Goal: Task Accomplishment & Management: Use online tool/utility

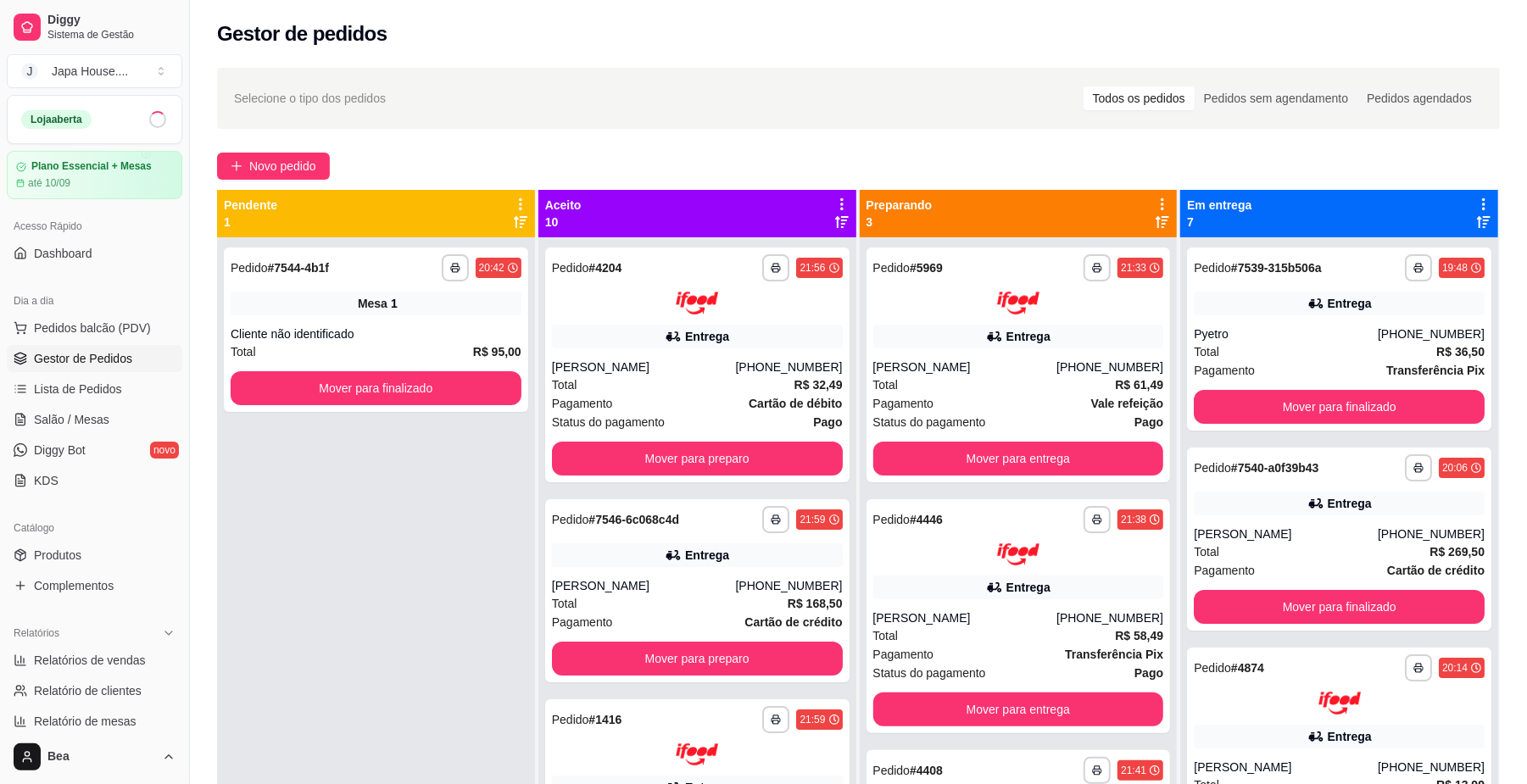
scroll to position [12, 0]
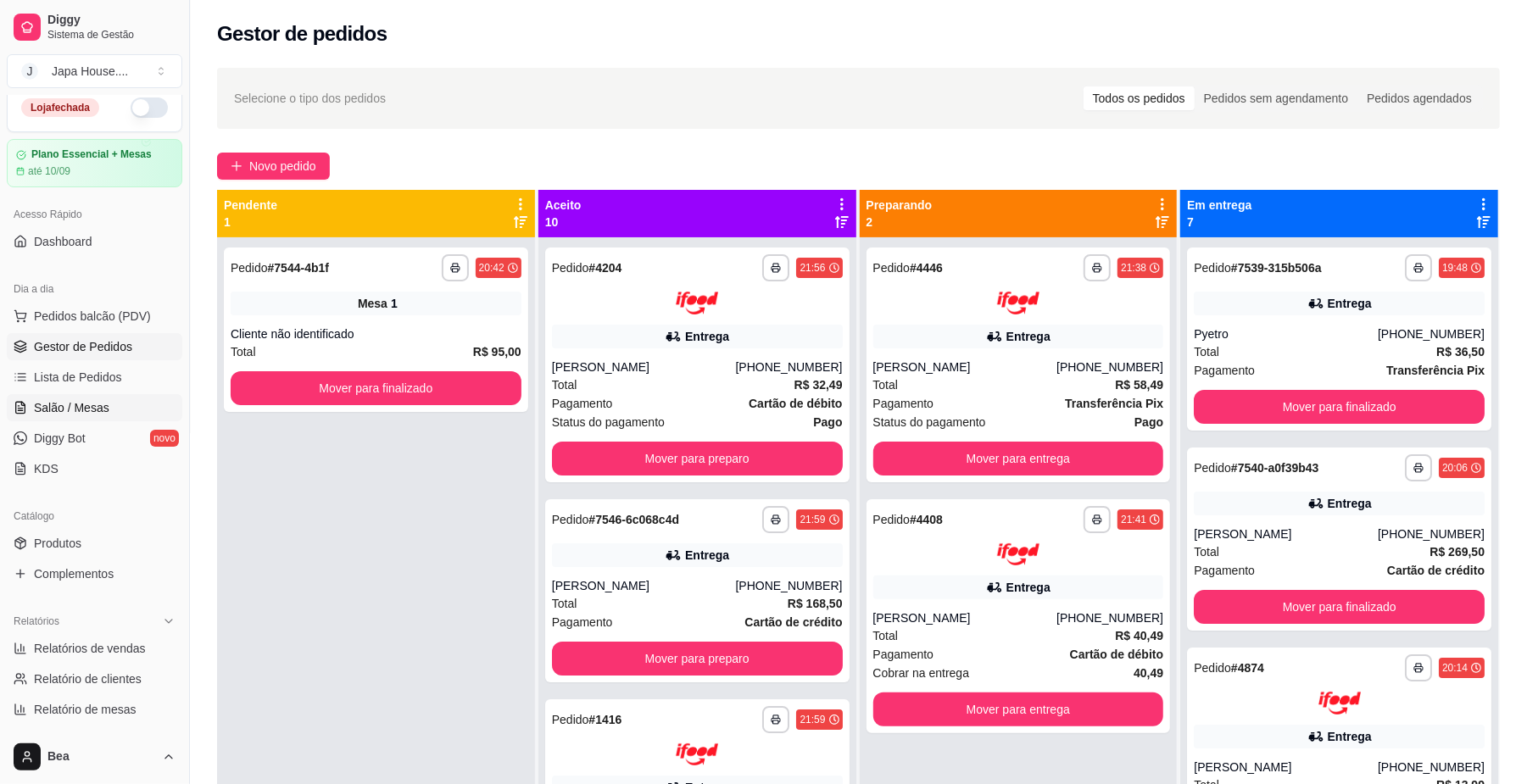
click at [92, 409] on span "Salão / Mesas" at bounding box center [71, 407] width 75 height 17
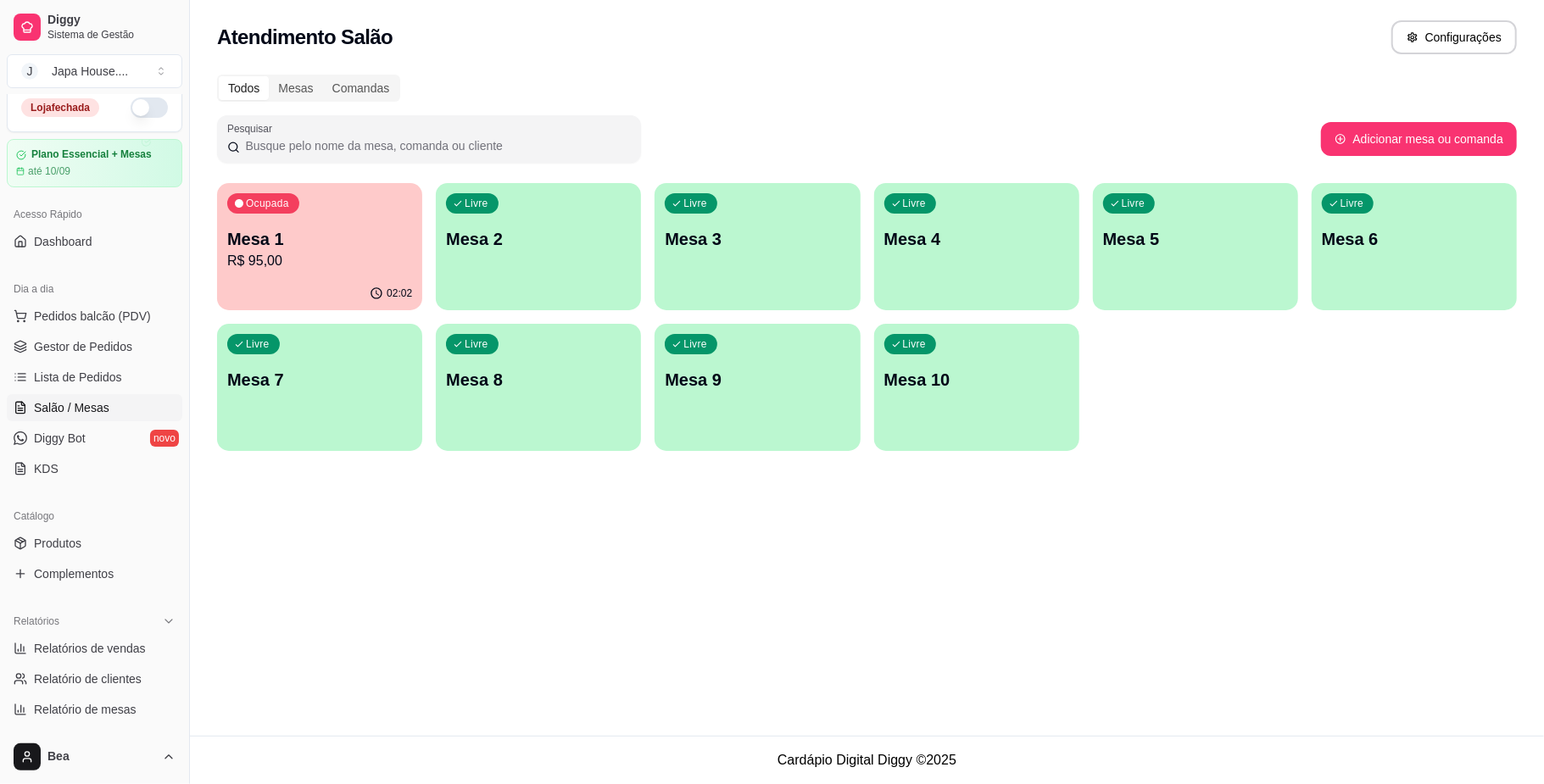
click at [354, 238] on p "Mesa 1" at bounding box center [319, 238] width 185 height 24
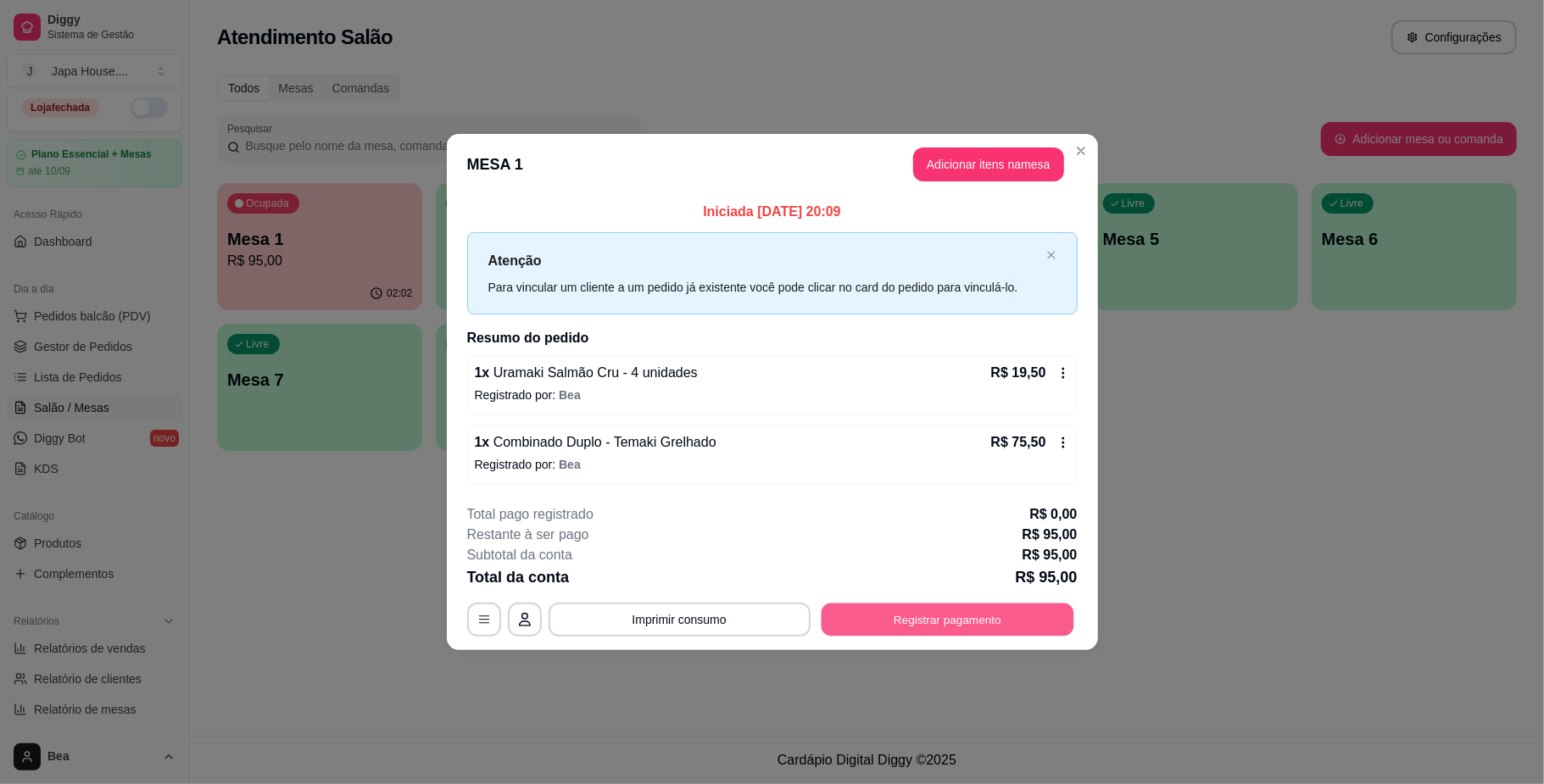
click at [862, 611] on button "Registrar pagamento" at bounding box center [947, 620] width 253 height 33
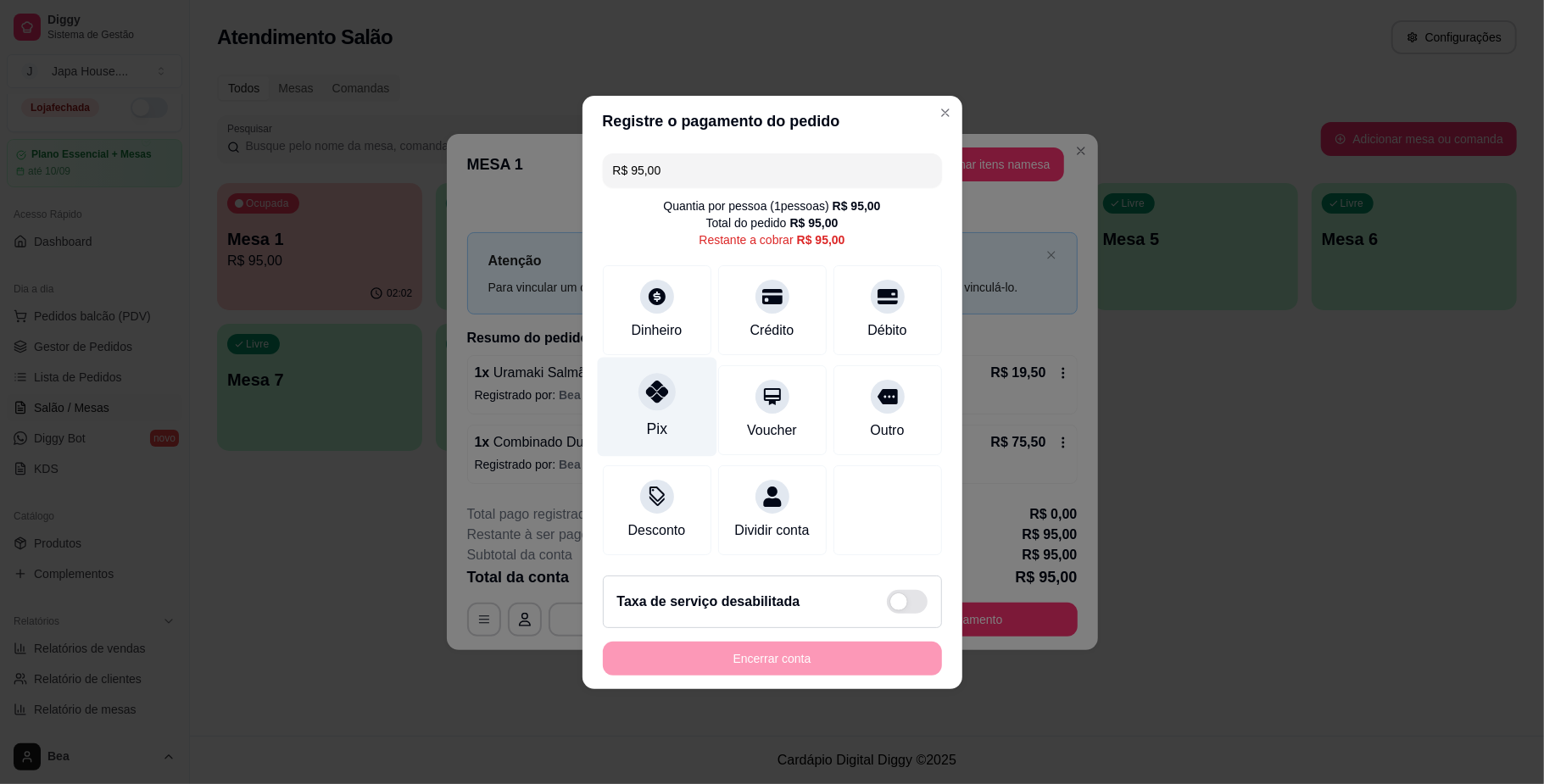
click at [662, 393] on div at bounding box center [657, 392] width 38 height 38
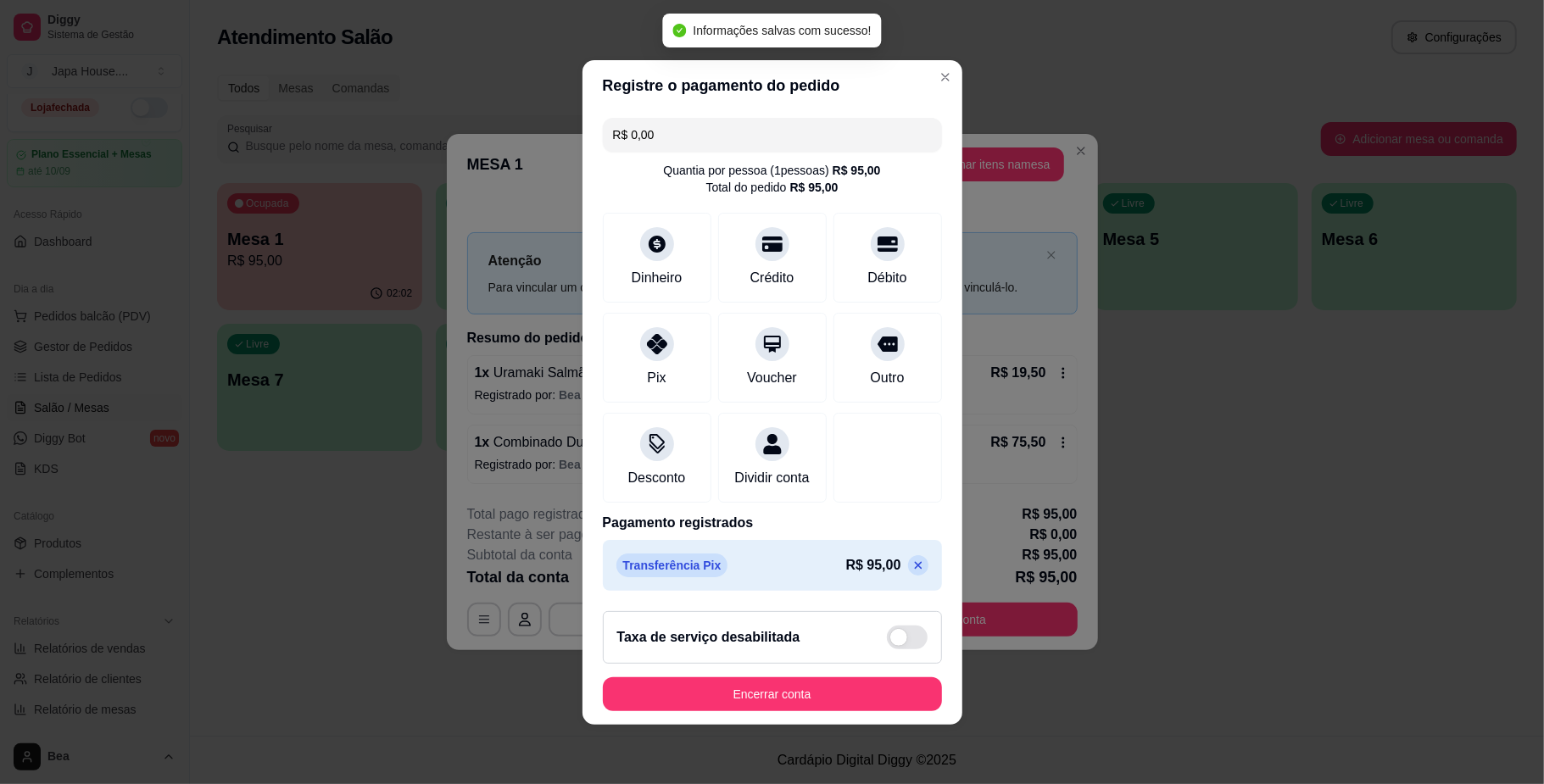
type input "R$ 0,00"
click at [777, 702] on button "Encerrar conta" at bounding box center [772, 694] width 329 height 33
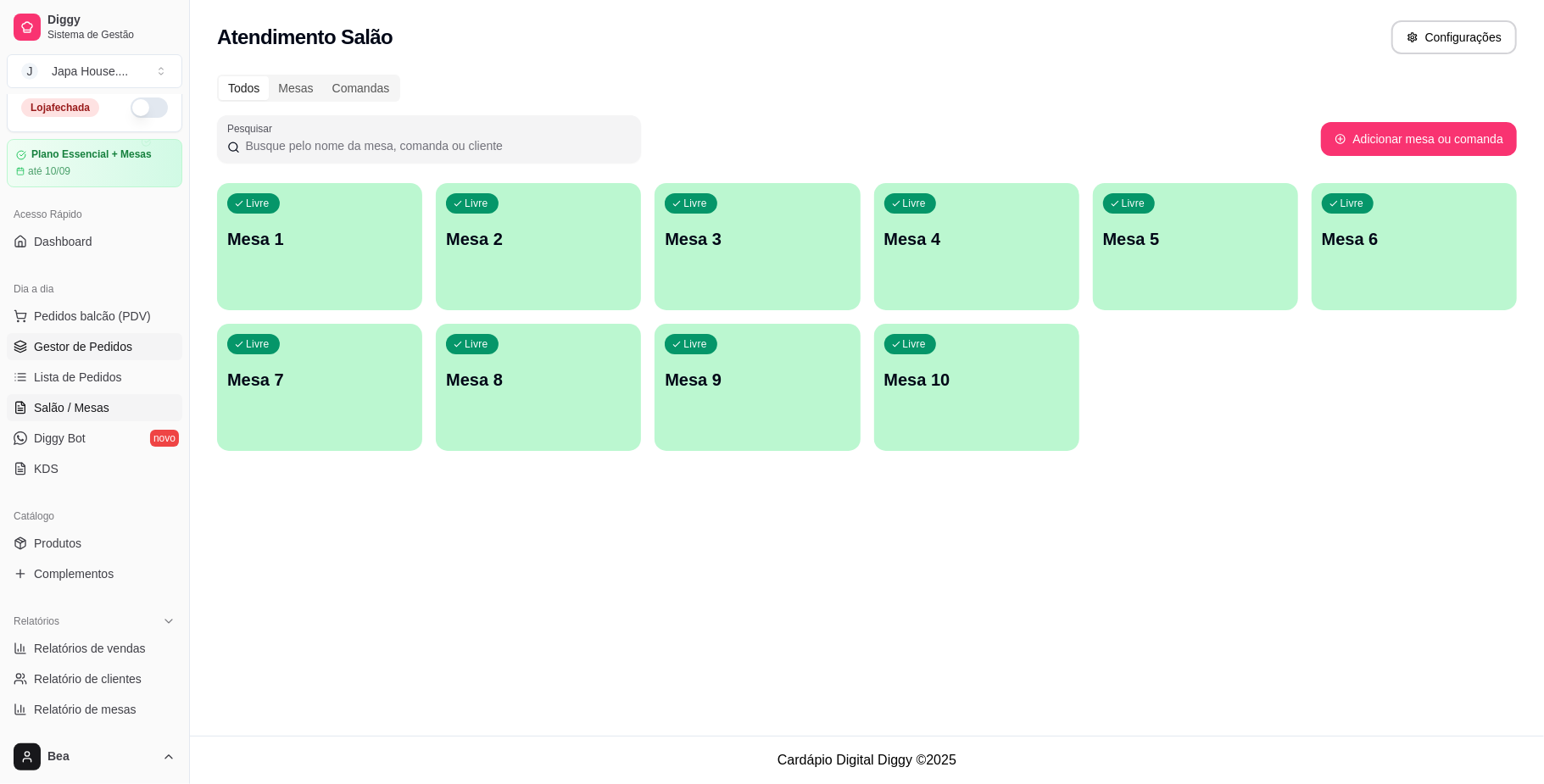
click at [93, 346] on span "Gestor de Pedidos" at bounding box center [83, 346] width 98 height 17
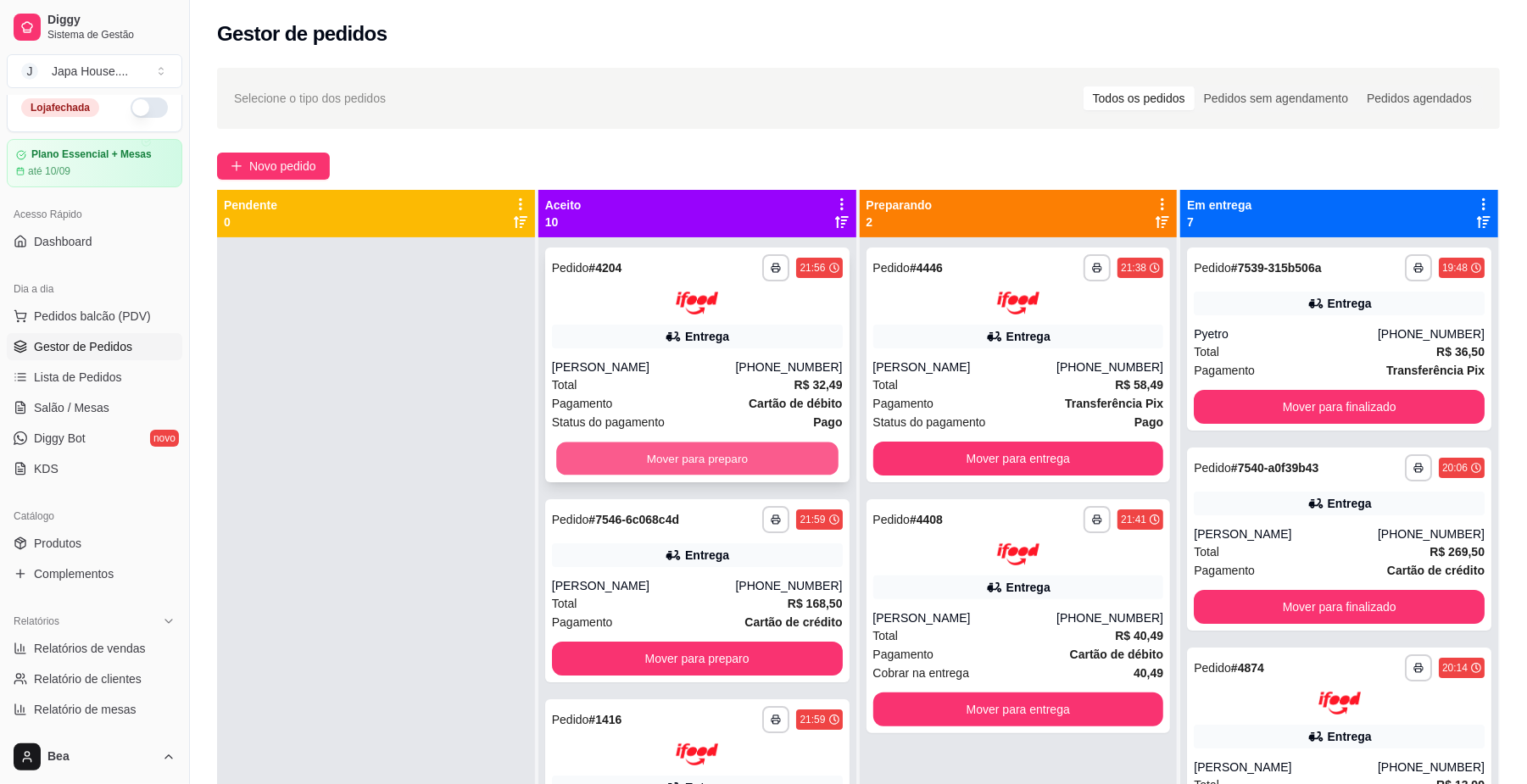
click at [665, 465] on button "Mover para preparo" at bounding box center [697, 458] width 281 height 33
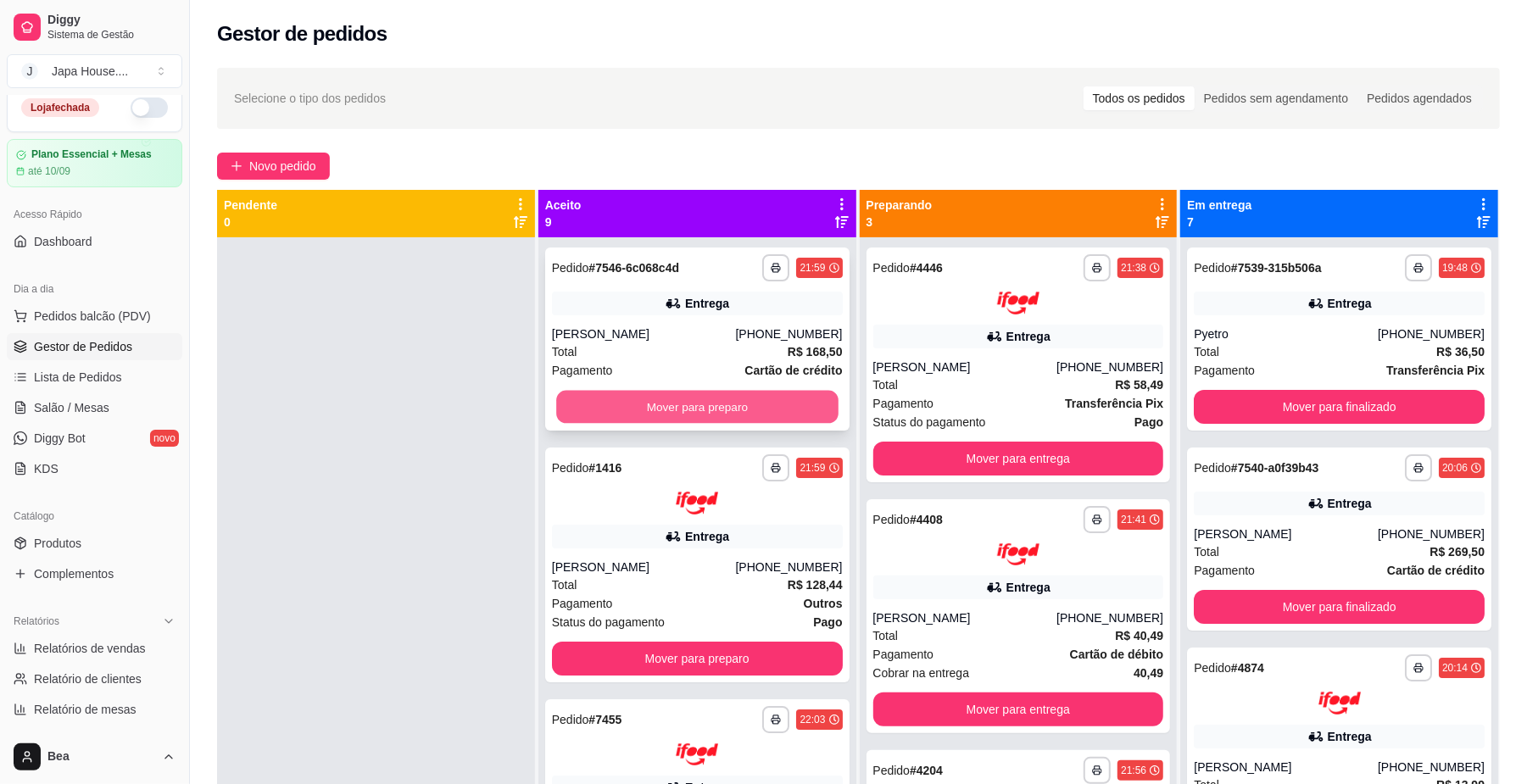
click at [652, 404] on button "Mover para preparo" at bounding box center [697, 407] width 281 height 33
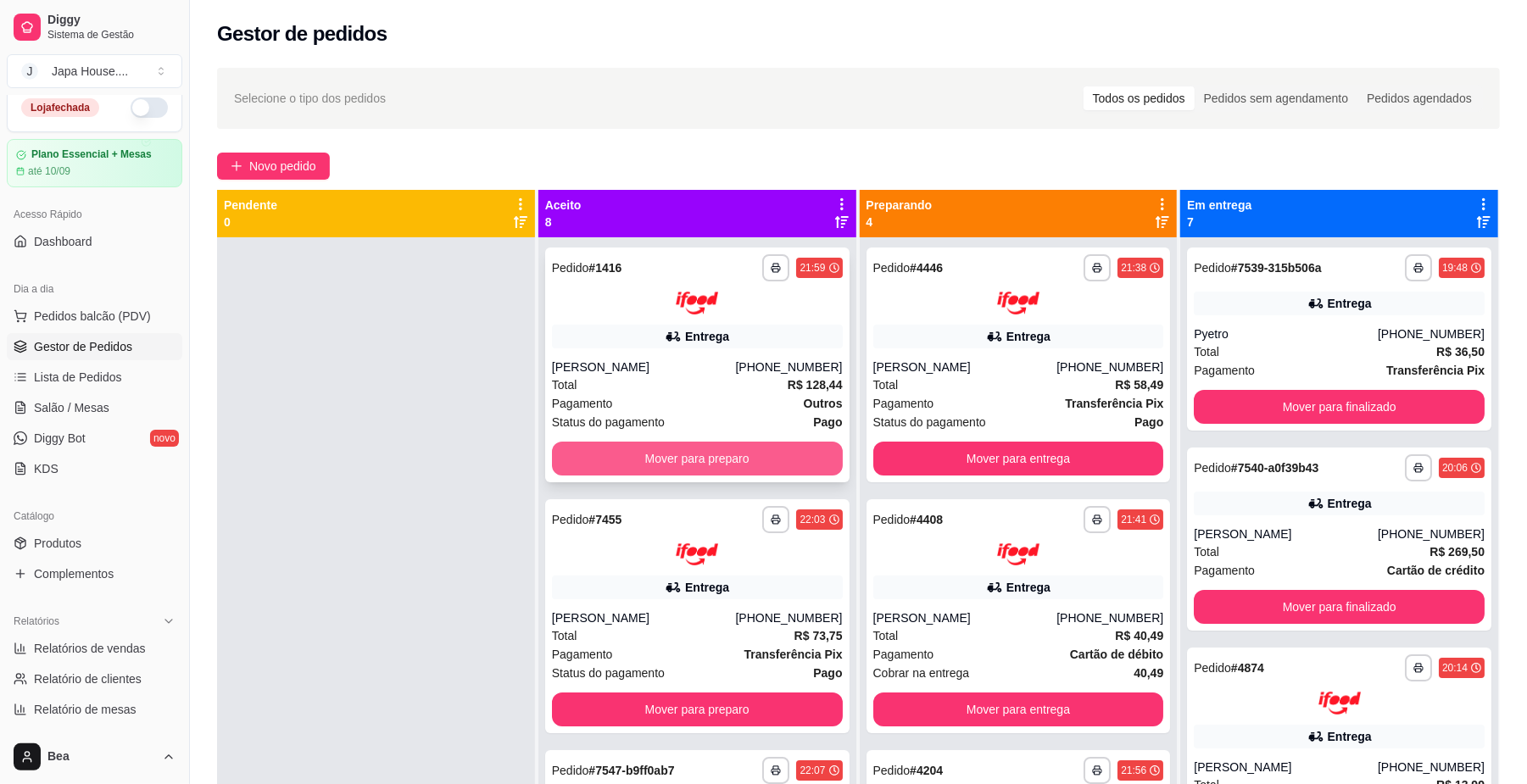
click at [692, 455] on button "Mover para preparo" at bounding box center [697, 459] width 291 height 34
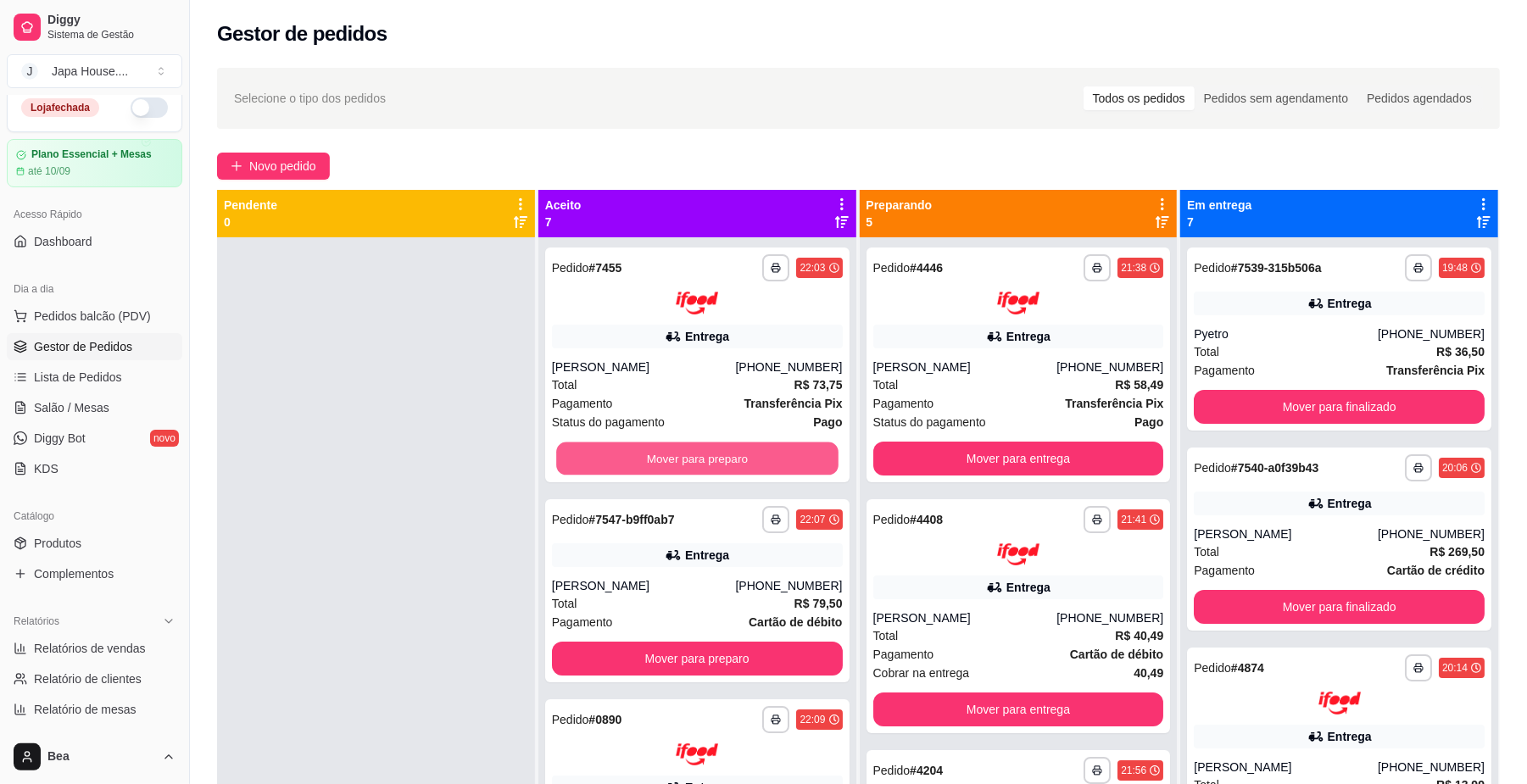
click at [692, 455] on button "Mover para preparo" at bounding box center [697, 458] width 281 height 33
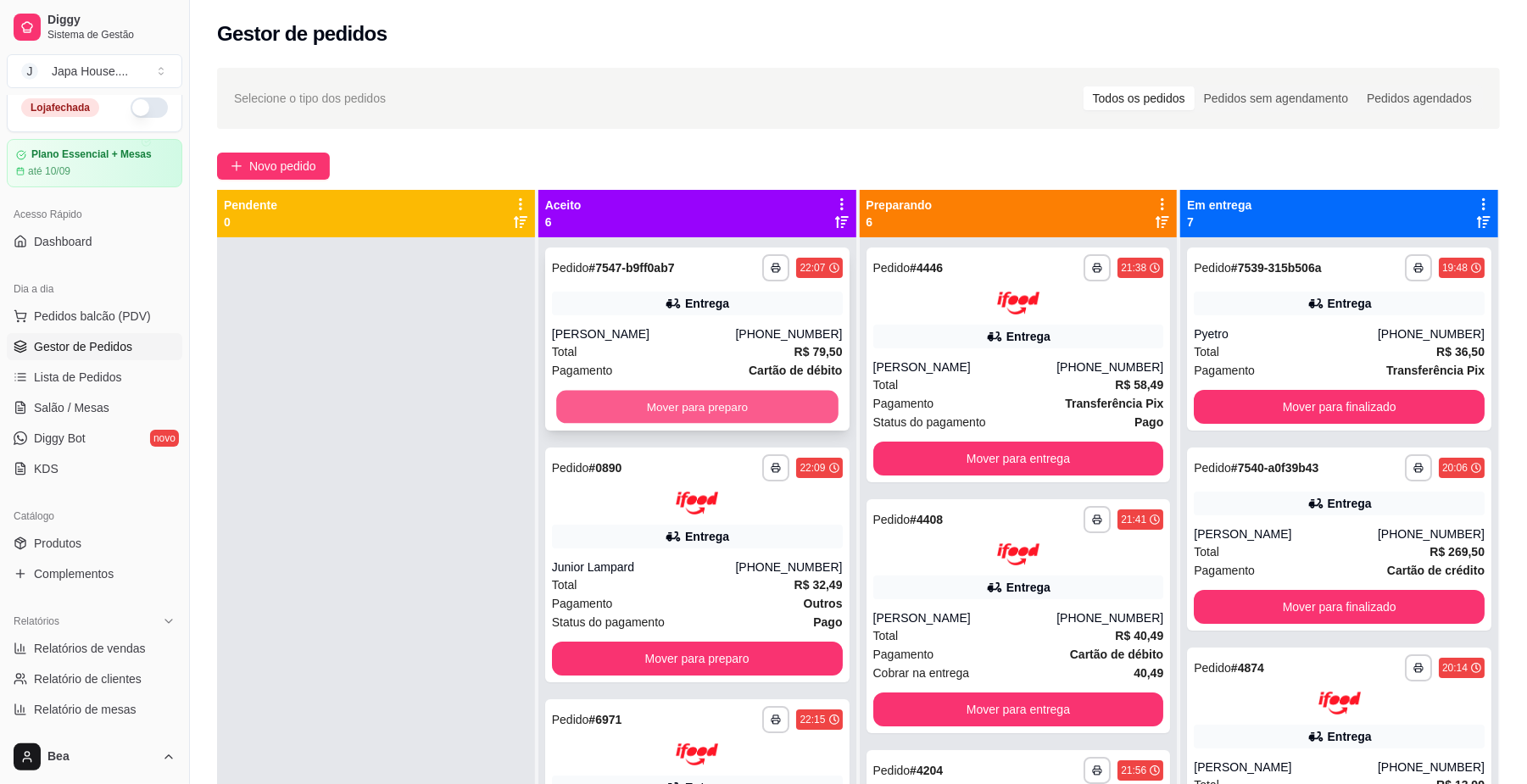
click at [688, 415] on button "Mover para preparo" at bounding box center [697, 407] width 281 height 33
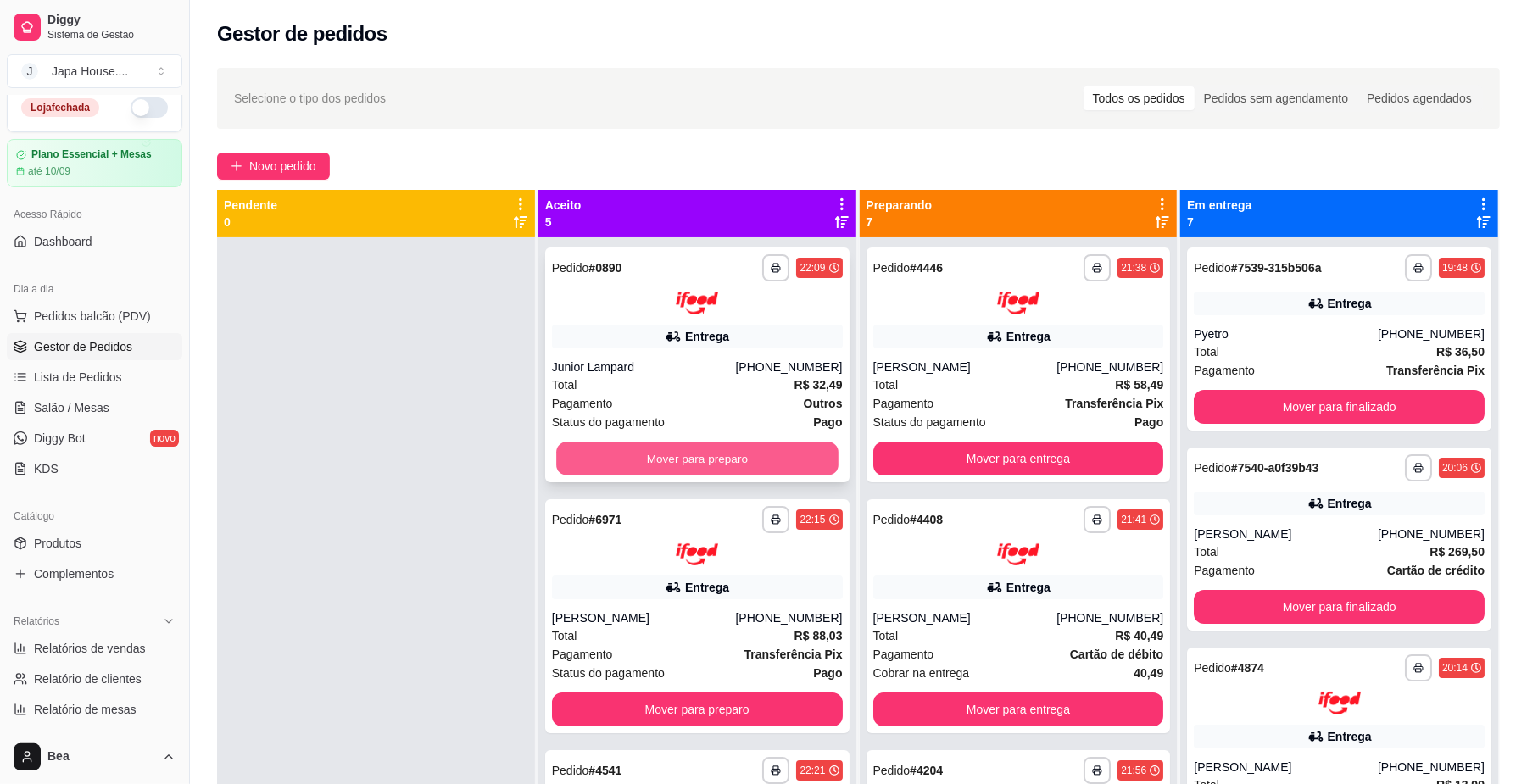
click at [723, 446] on button "Mover para preparo" at bounding box center [697, 458] width 281 height 33
click at [694, 452] on button "Mover para preparo" at bounding box center [697, 458] width 281 height 33
click at [767, 447] on button "Mover para preparo" at bounding box center [697, 458] width 281 height 33
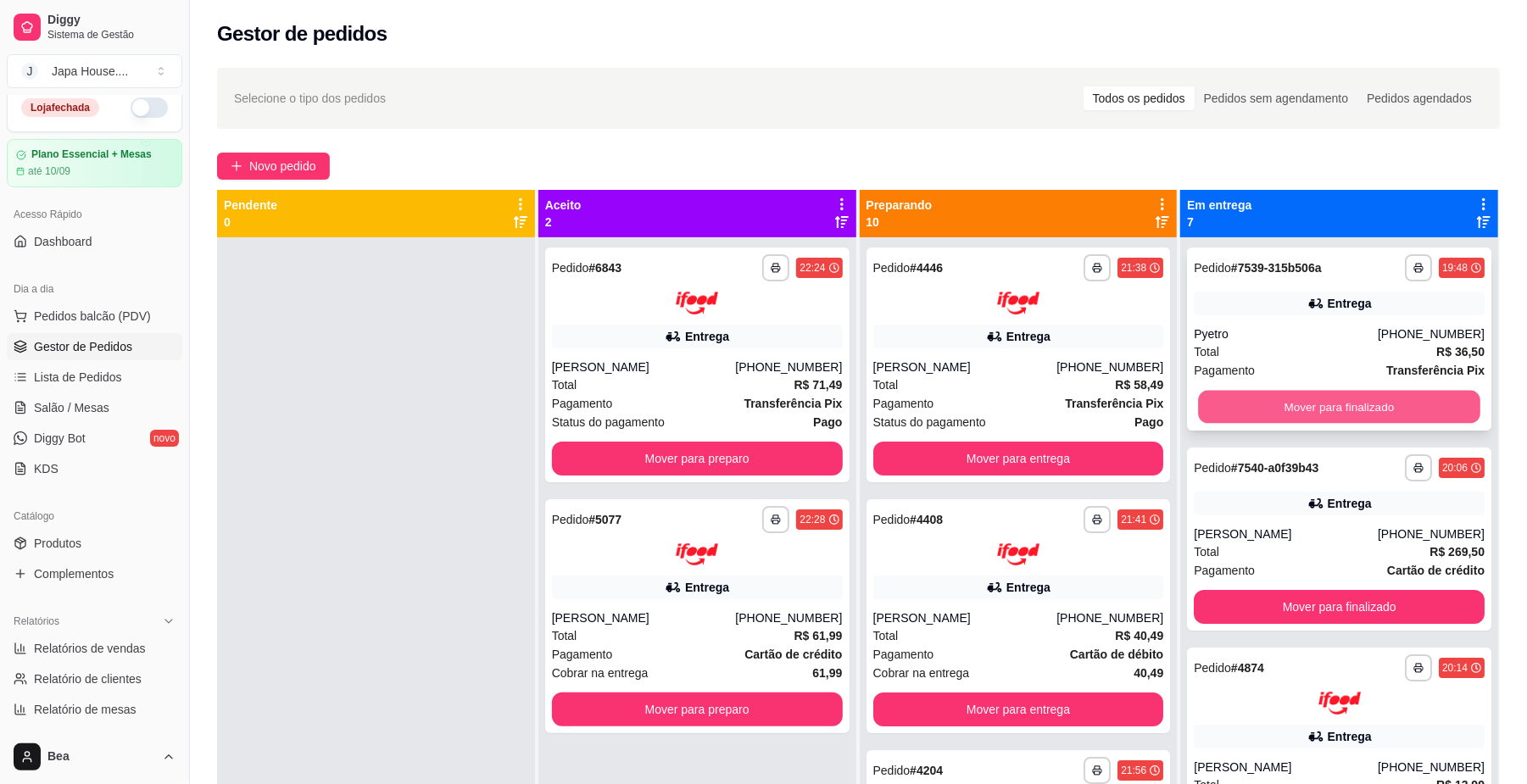
click at [1266, 400] on button "Mover para finalizado" at bounding box center [1338, 407] width 281 height 33
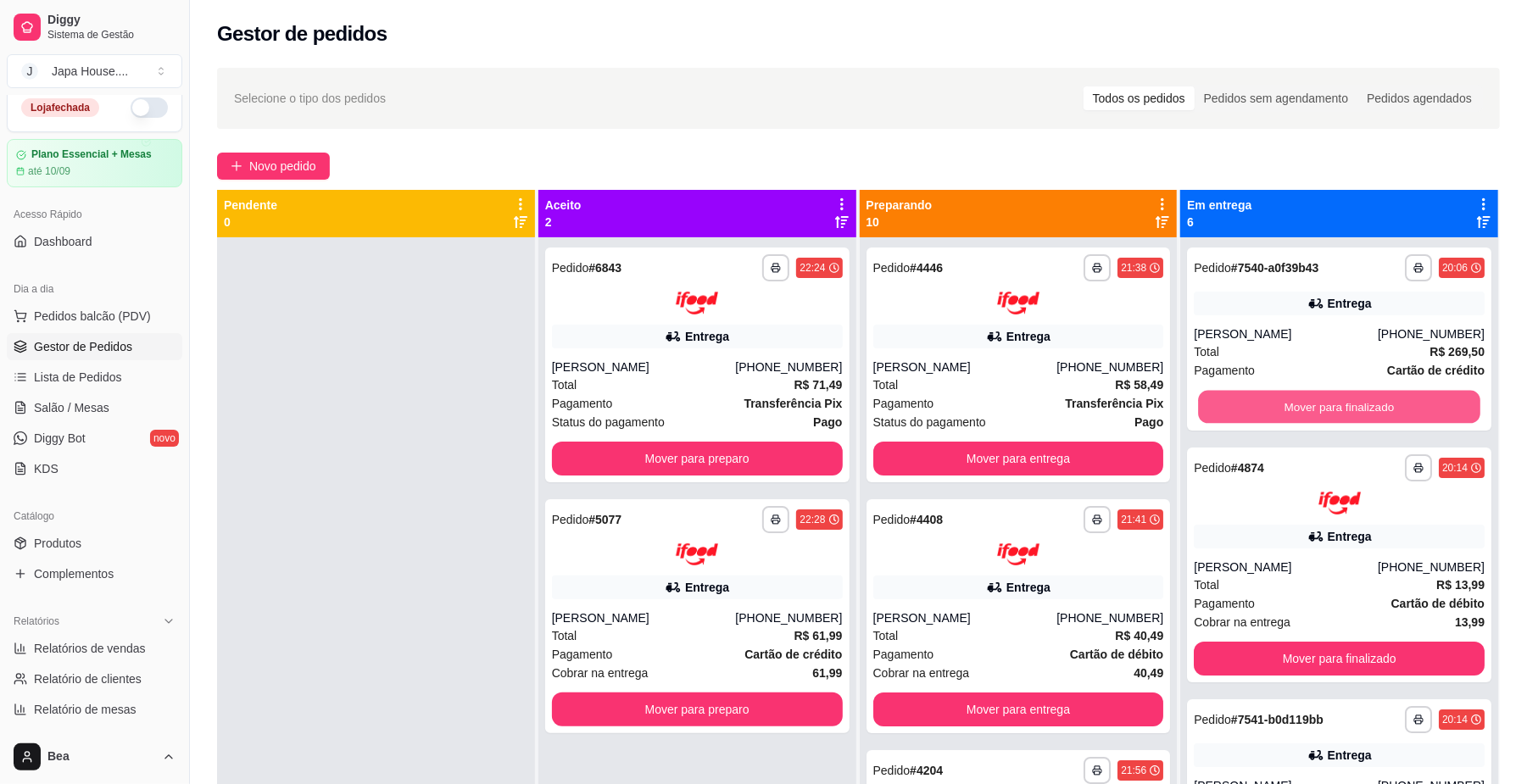
click at [1266, 400] on button "Mover para finalizado" at bounding box center [1338, 407] width 281 height 33
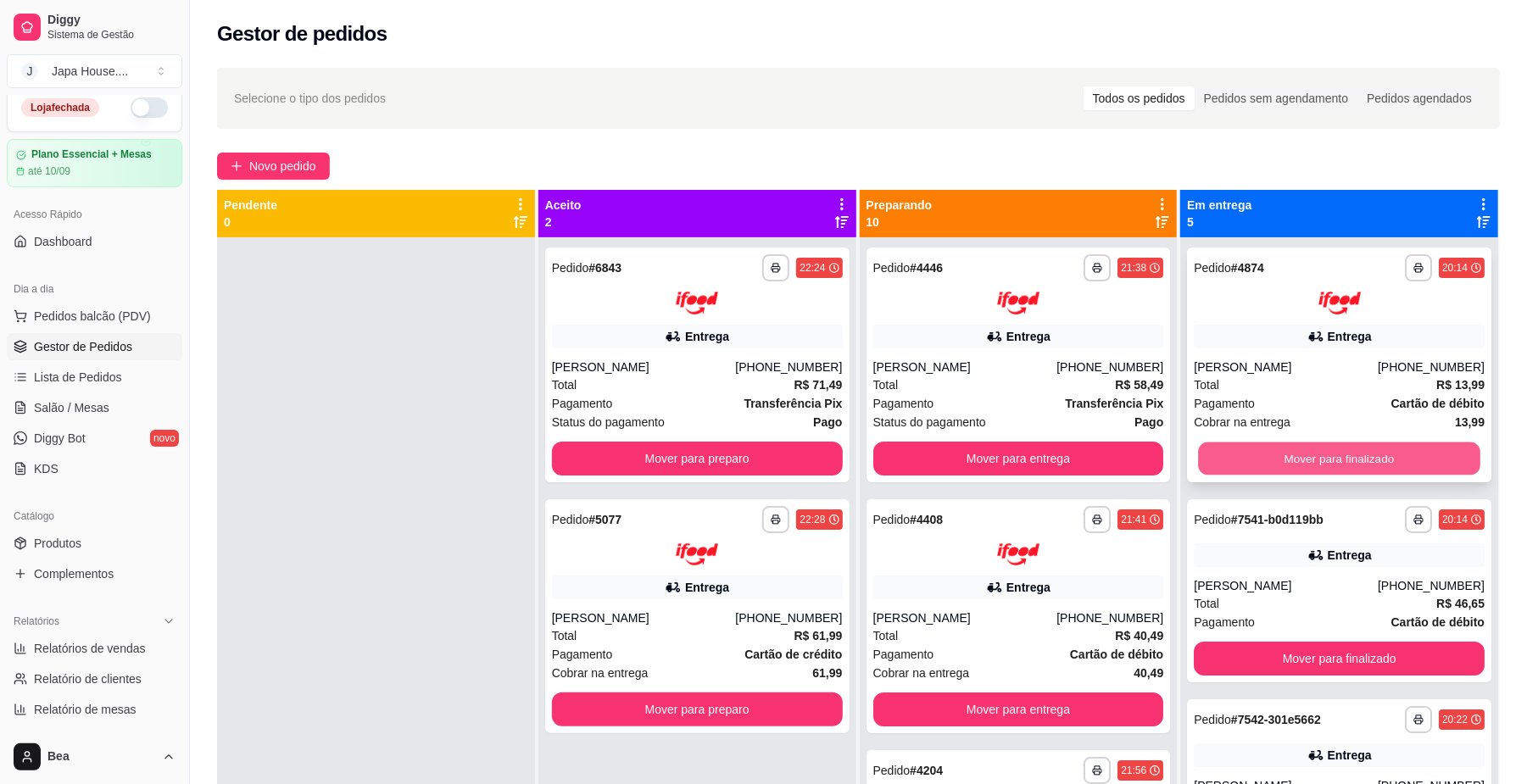
click at [1269, 456] on button "Mover para finalizado" at bounding box center [1338, 458] width 281 height 33
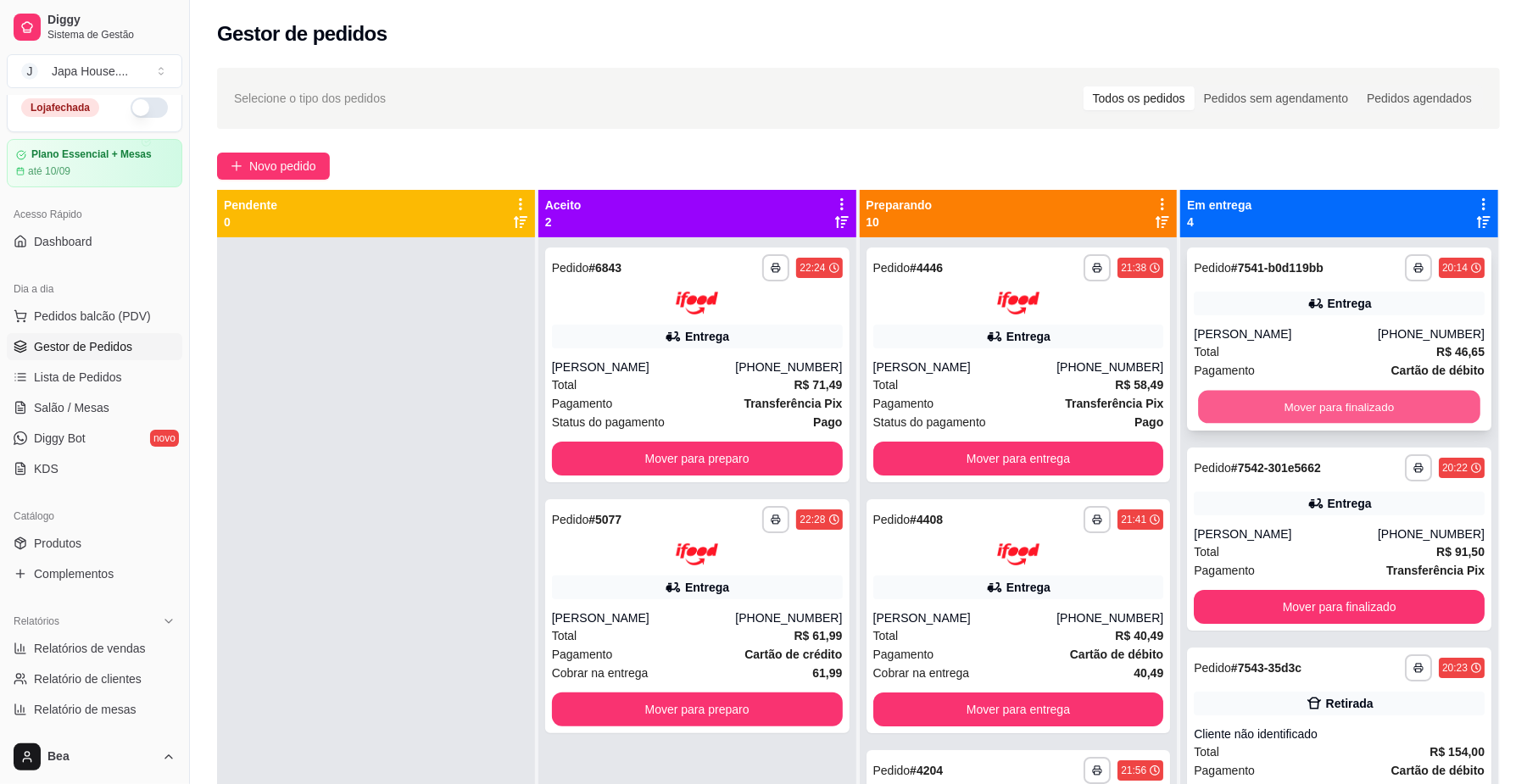
click at [1270, 413] on button "Mover para finalizado" at bounding box center [1338, 407] width 281 height 33
click at [1249, 411] on button "Mover para finalizado" at bounding box center [1338, 407] width 281 height 33
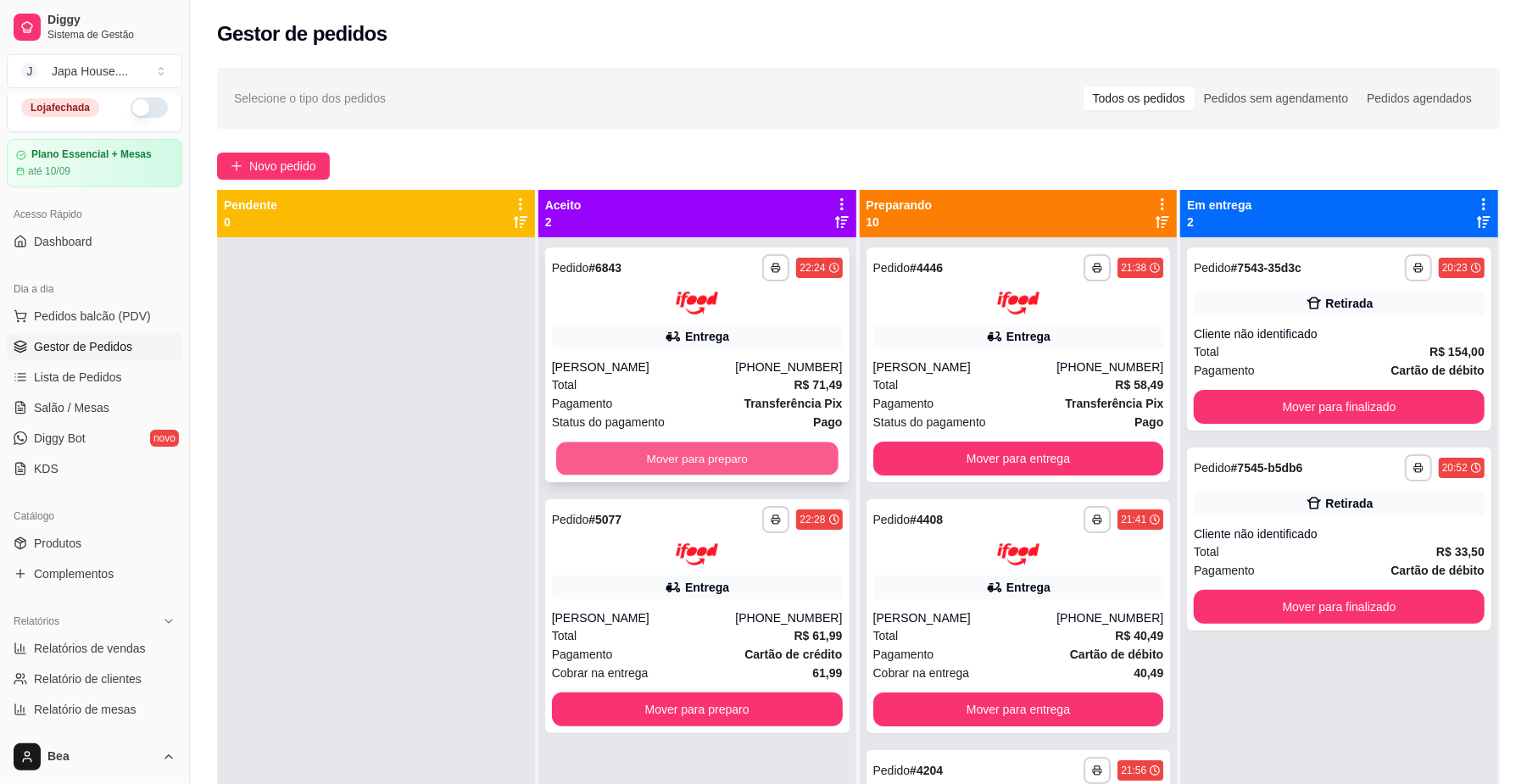
click at [804, 451] on button "Mover para preparo" at bounding box center [697, 458] width 281 height 33
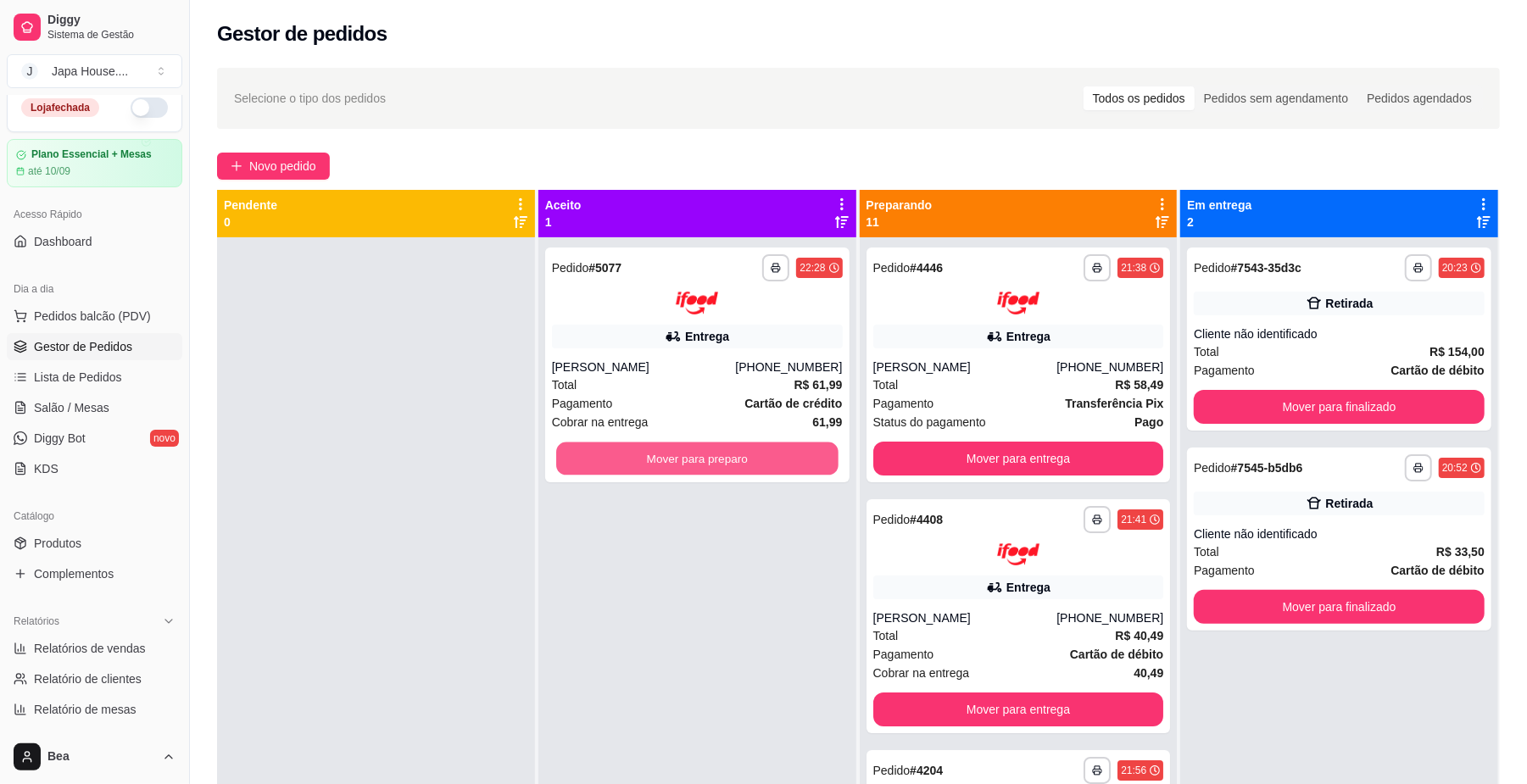
click at [804, 451] on button "Mover para preparo" at bounding box center [697, 458] width 281 height 33
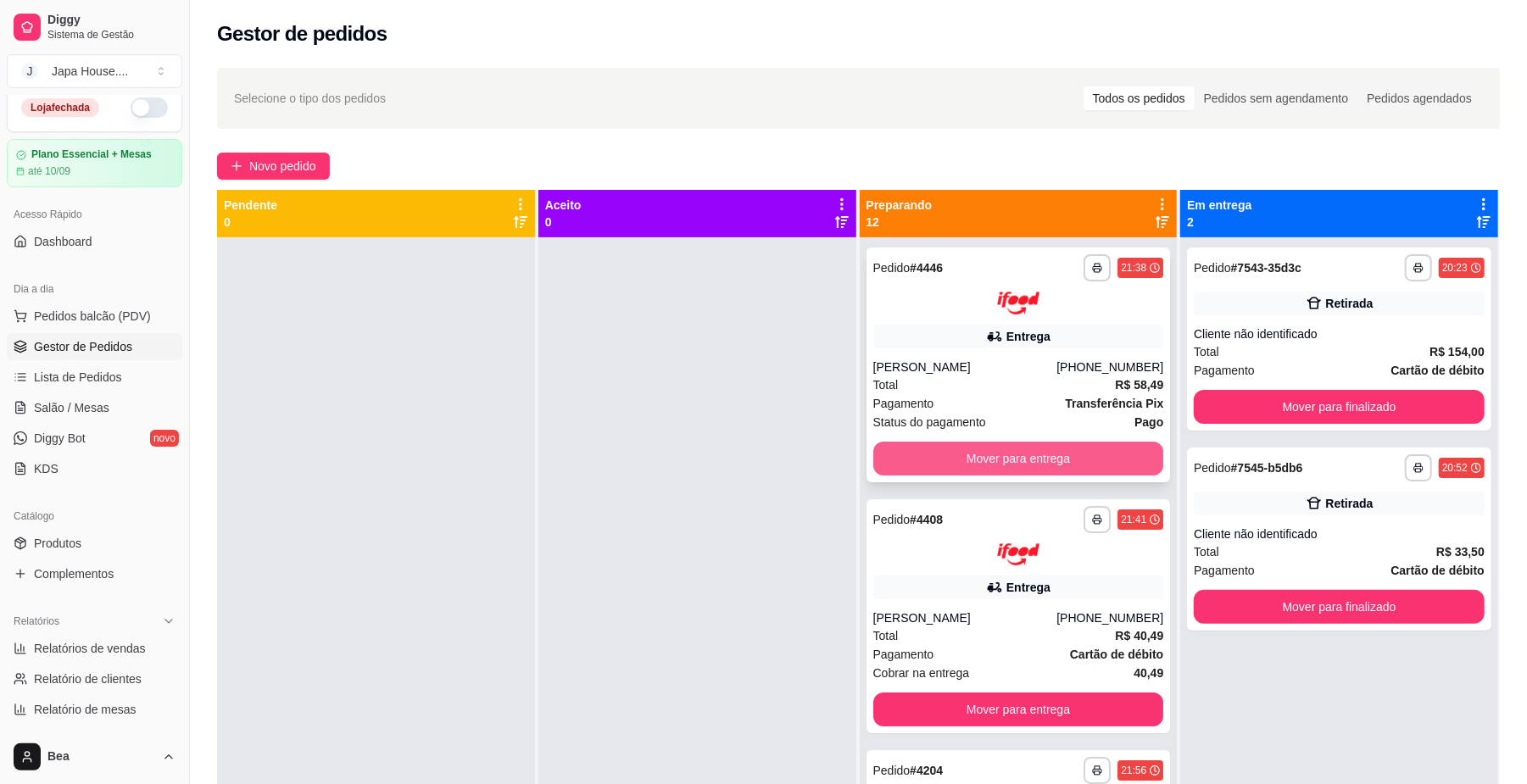
click at [904, 461] on button "Mover para entrega" at bounding box center [1019, 459] width 291 height 34
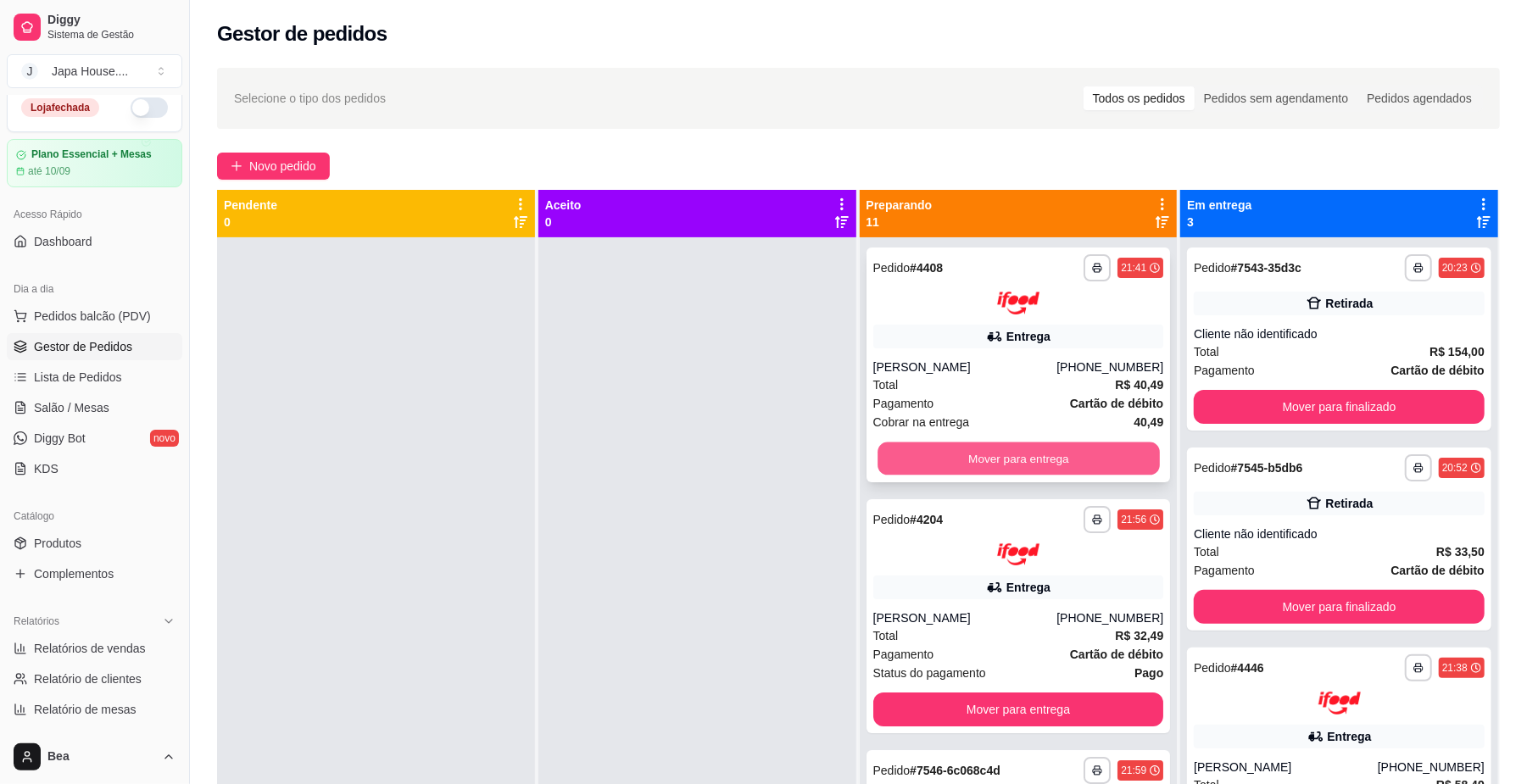
click at [968, 455] on button "Mover para entrega" at bounding box center [1018, 458] width 281 height 33
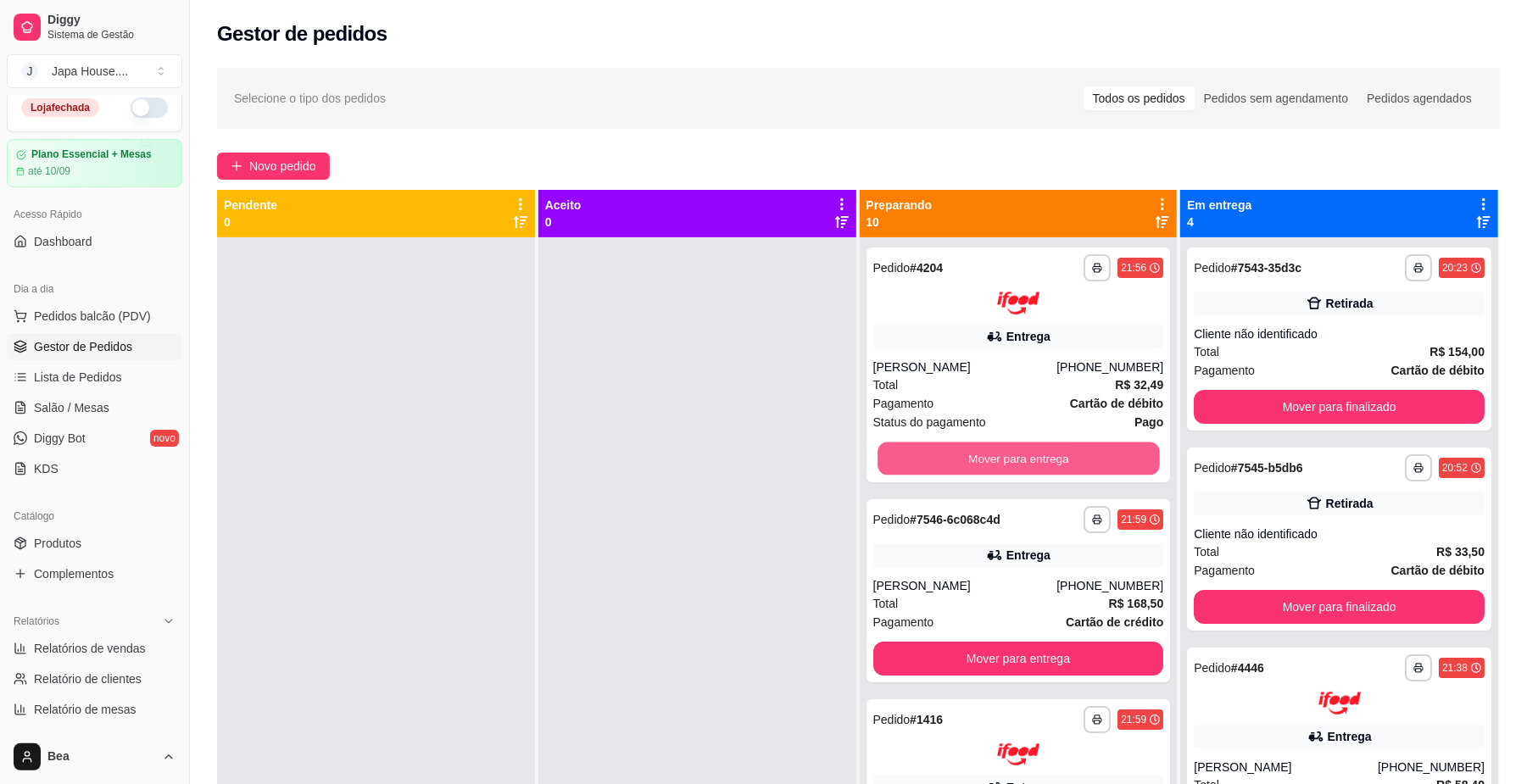
click at [957, 455] on button "Mover para entrega" at bounding box center [1018, 458] width 281 height 33
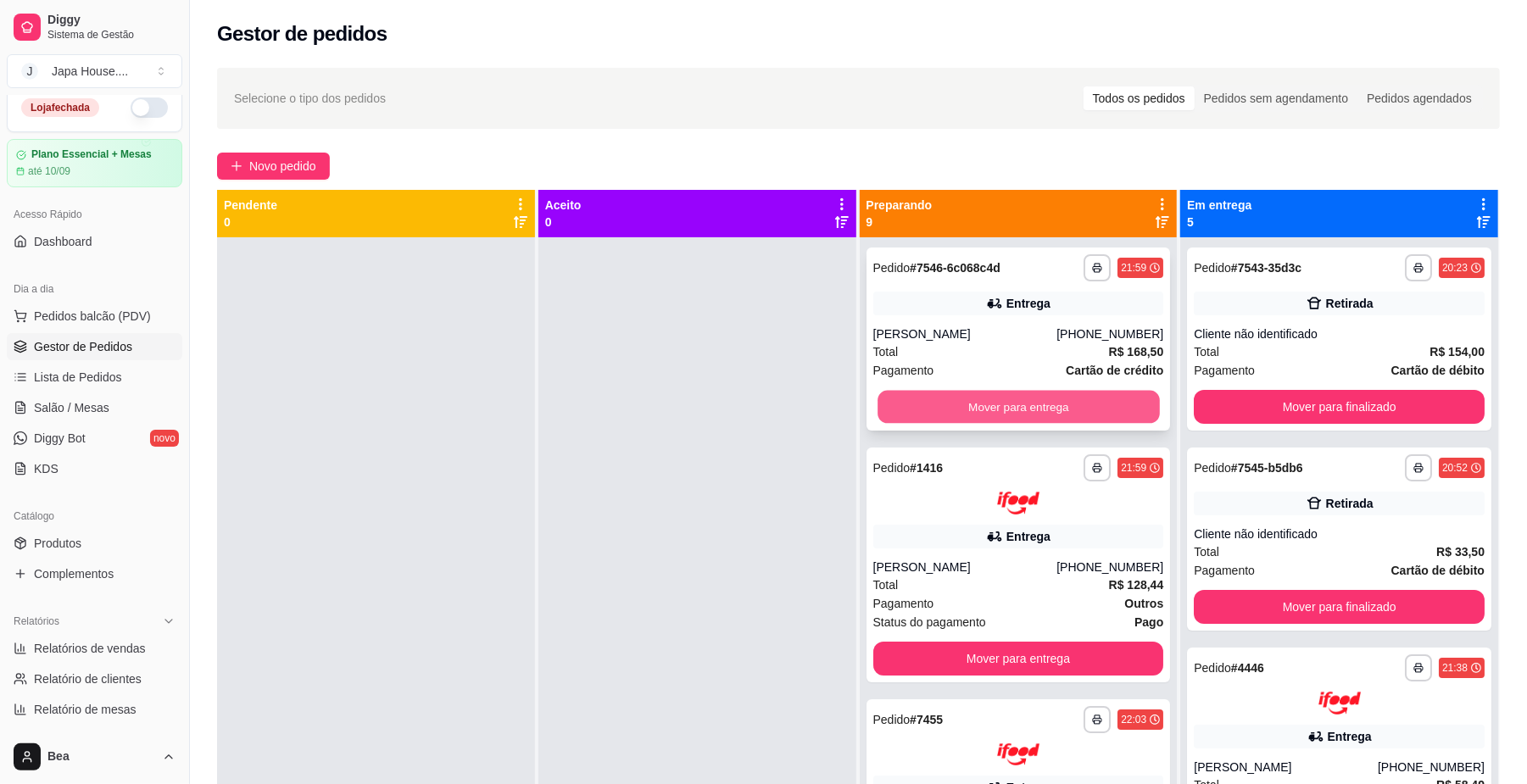
click at [934, 401] on button "Mover para entrega" at bounding box center [1018, 407] width 281 height 33
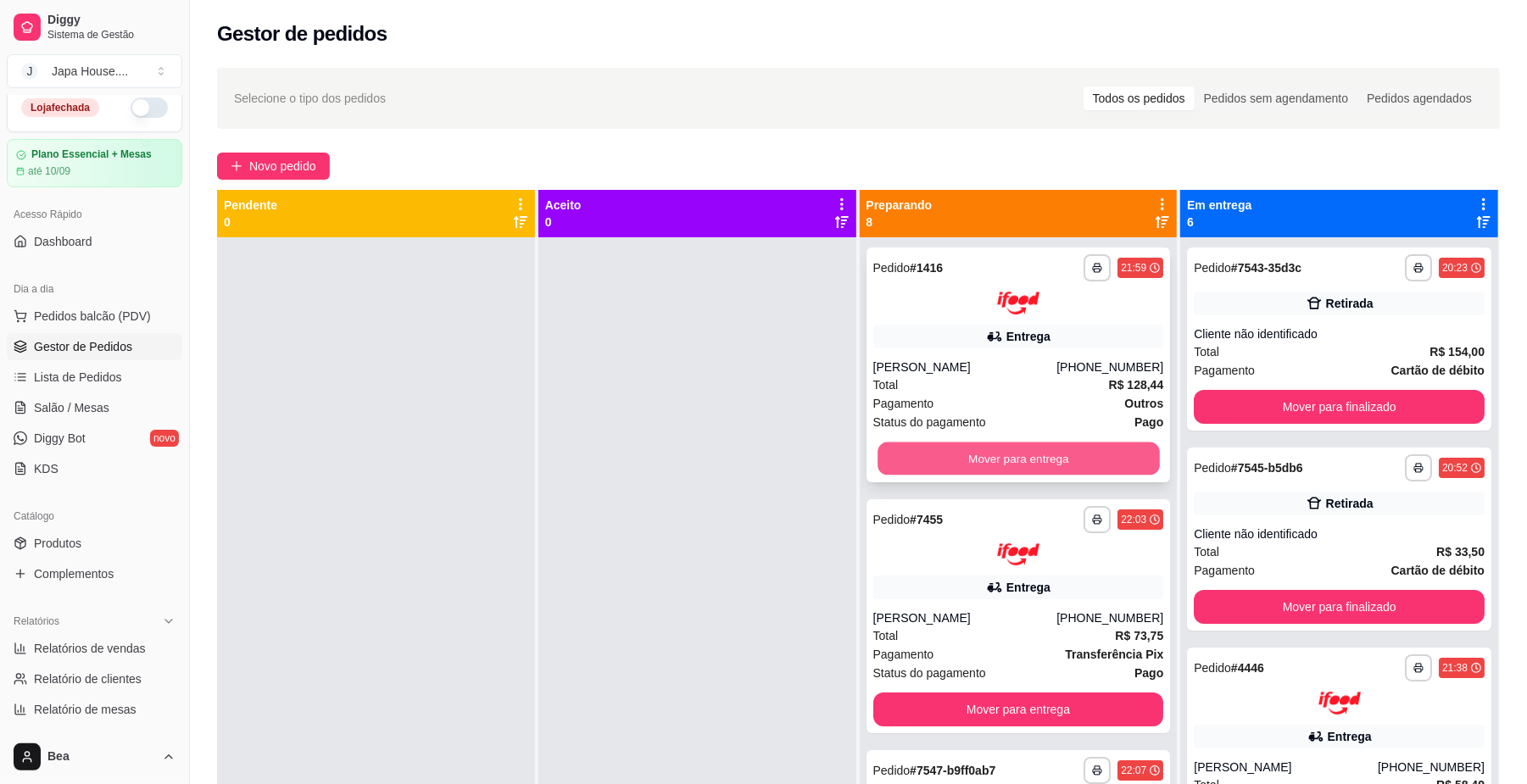
click at [949, 451] on button "Mover para entrega" at bounding box center [1018, 458] width 281 height 33
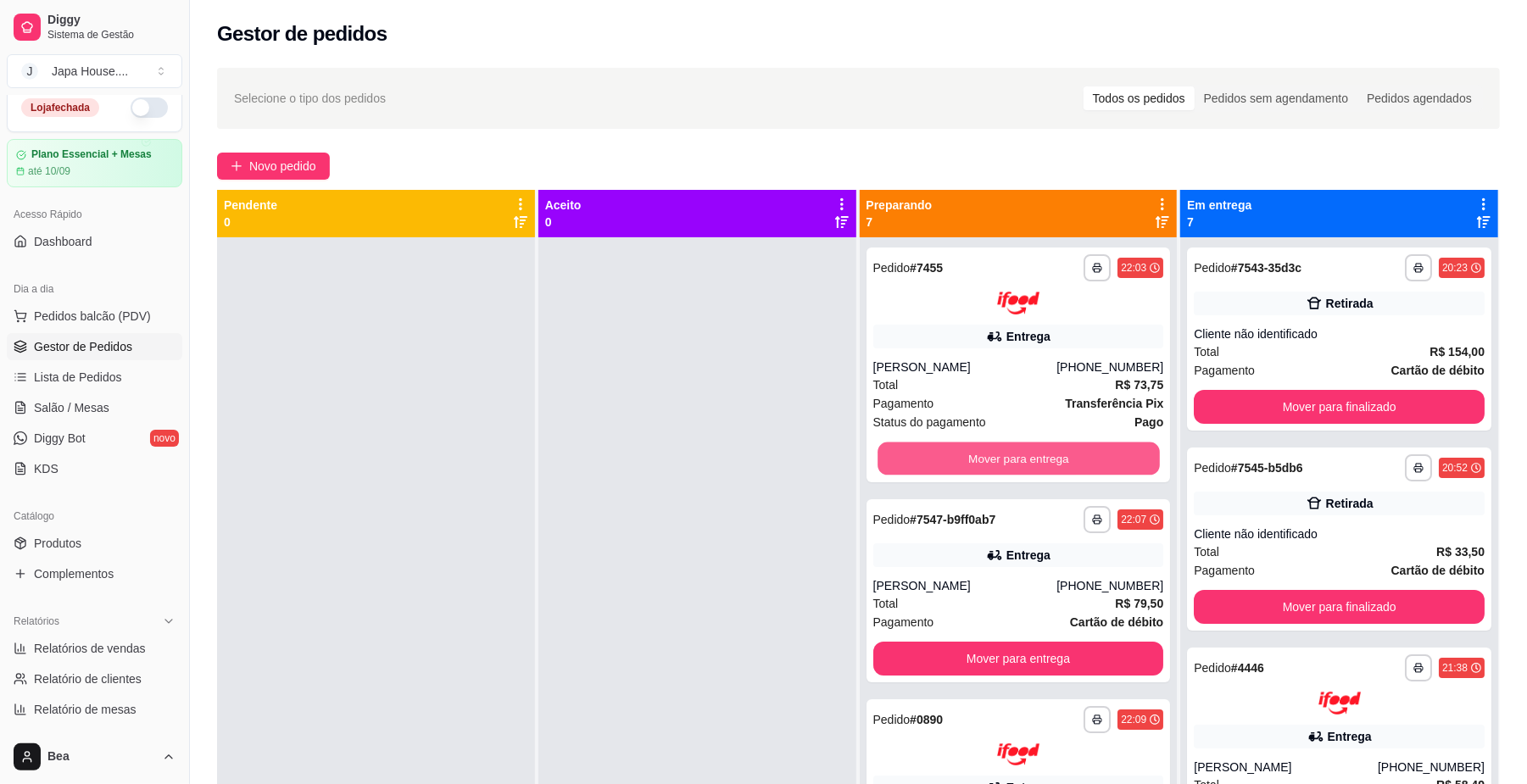
click at [949, 451] on button "Mover para entrega" at bounding box center [1018, 458] width 281 height 33
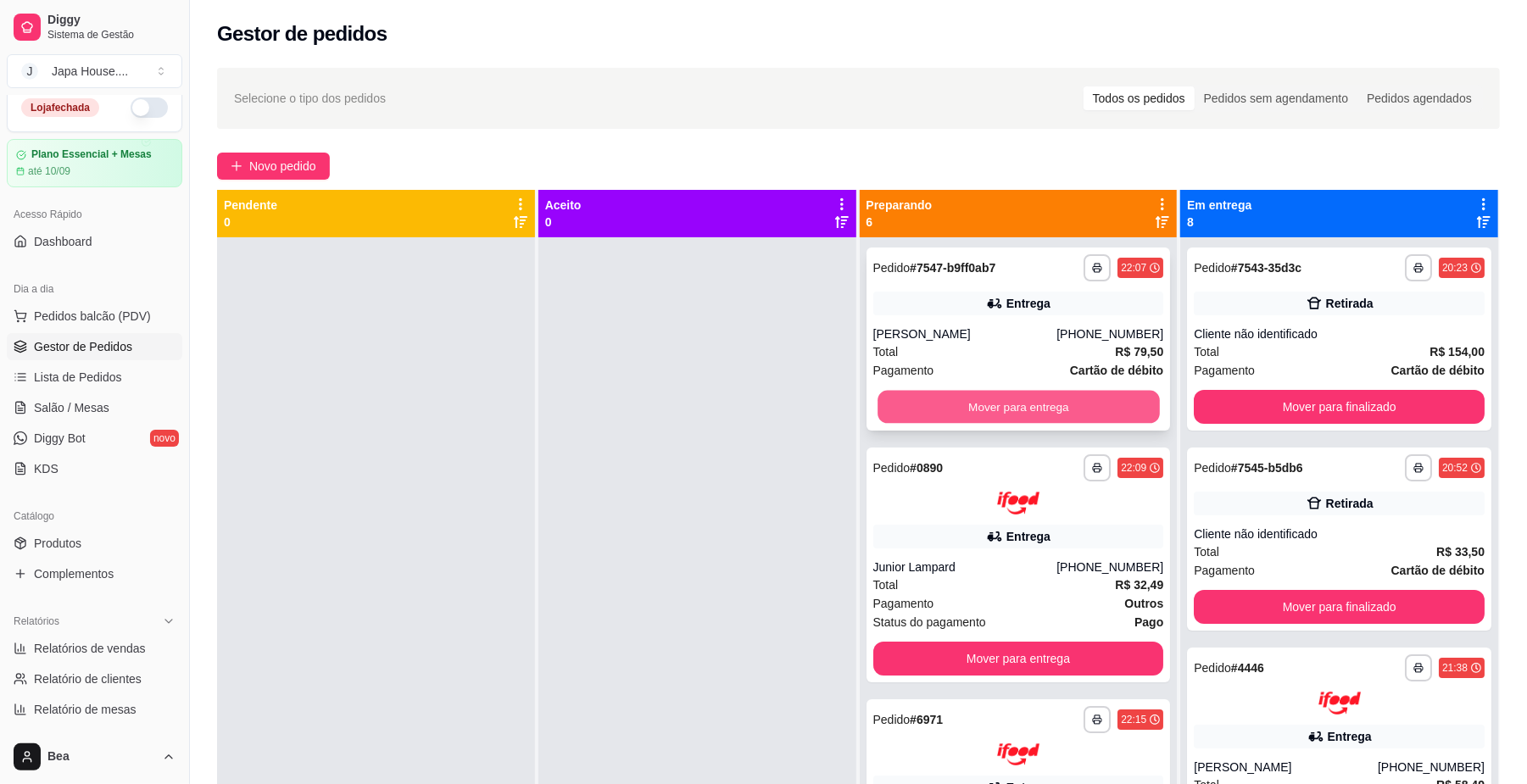
click at [949, 404] on button "Mover para entrega" at bounding box center [1018, 407] width 281 height 33
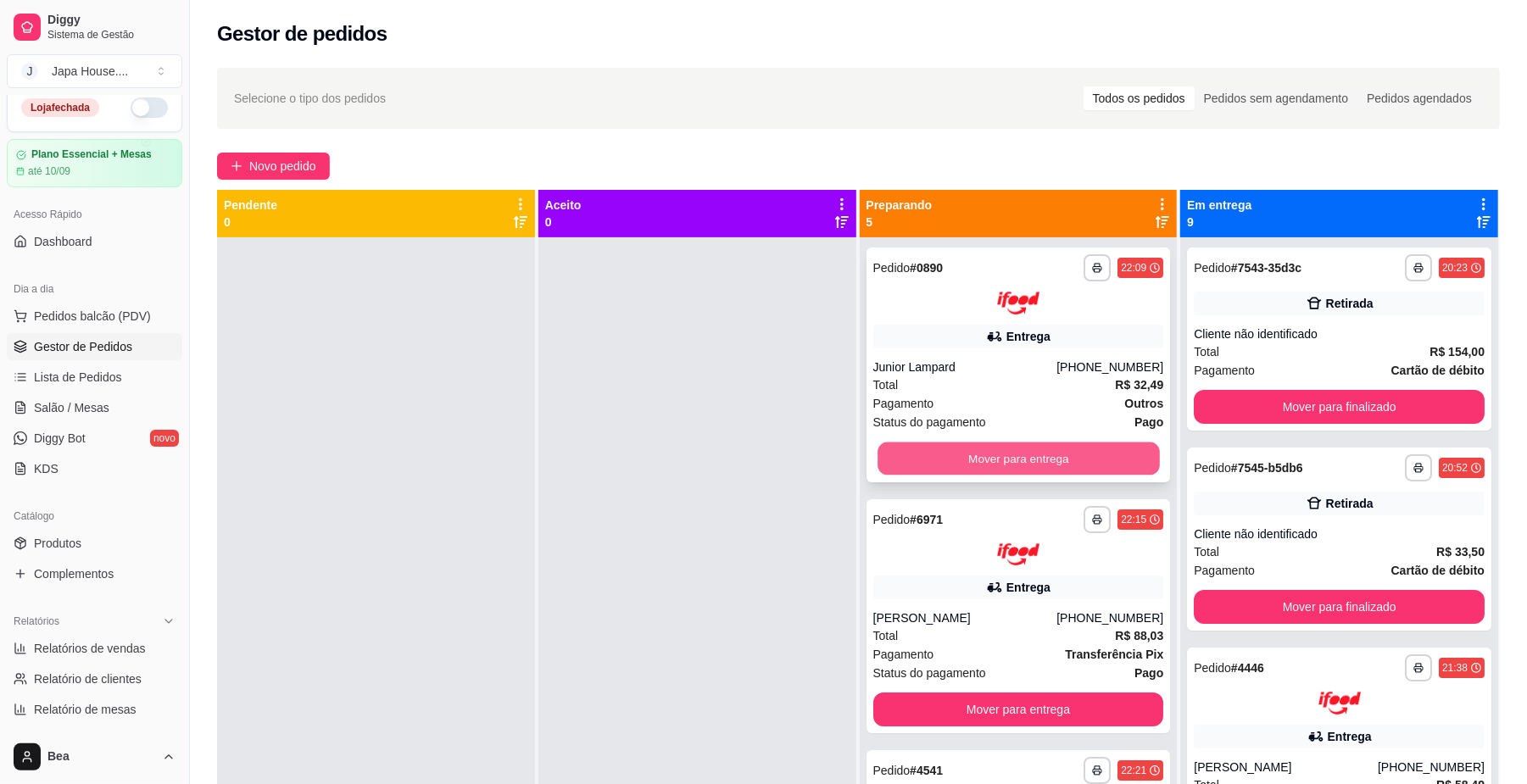
click at [957, 460] on button "Mover para entrega" at bounding box center [1018, 458] width 281 height 33
click at [964, 449] on button "Mover para entrega" at bounding box center [1018, 458] width 281 height 33
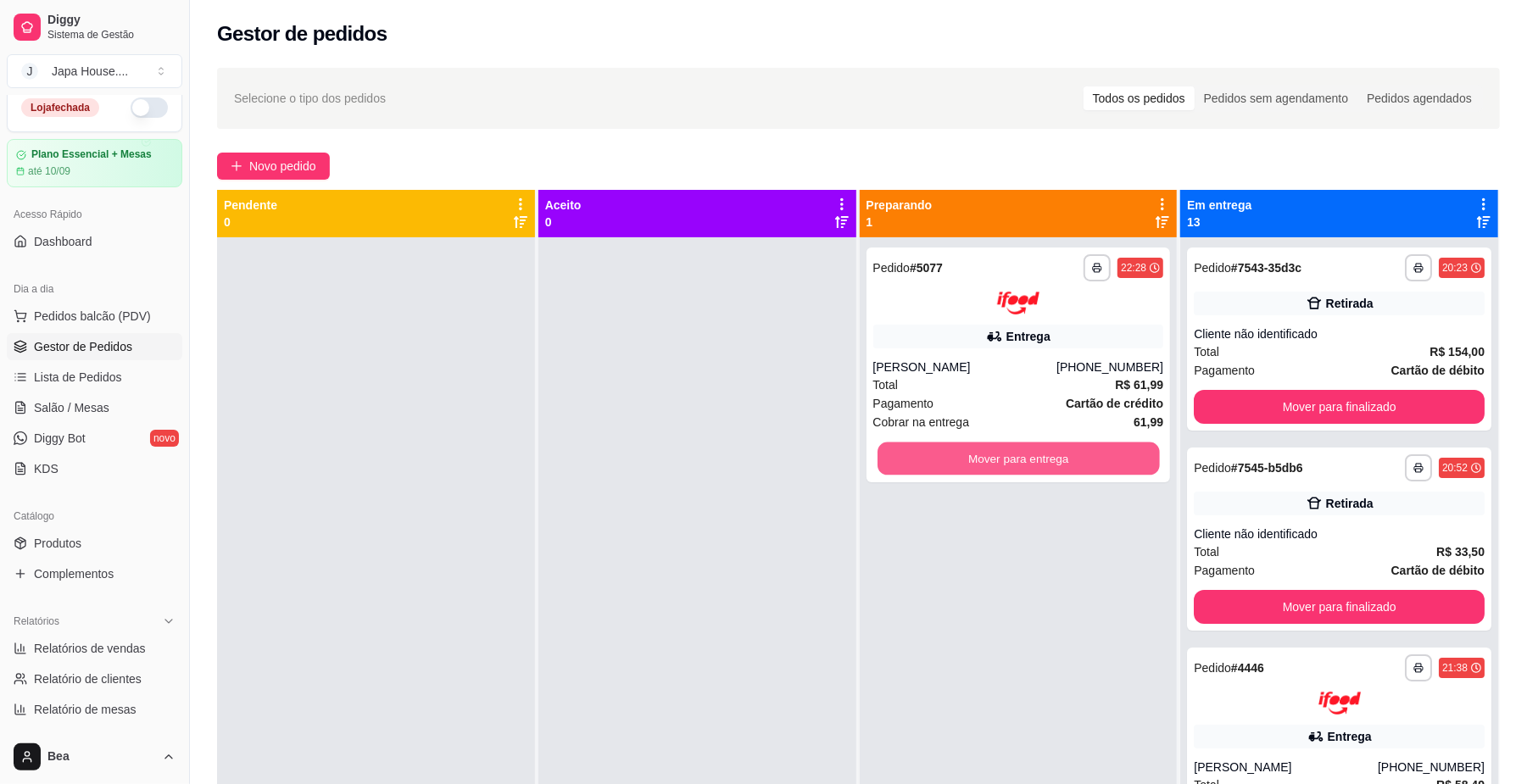
click at [964, 449] on button "Mover para entrega" at bounding box center [1018, 458] width 281 height 33
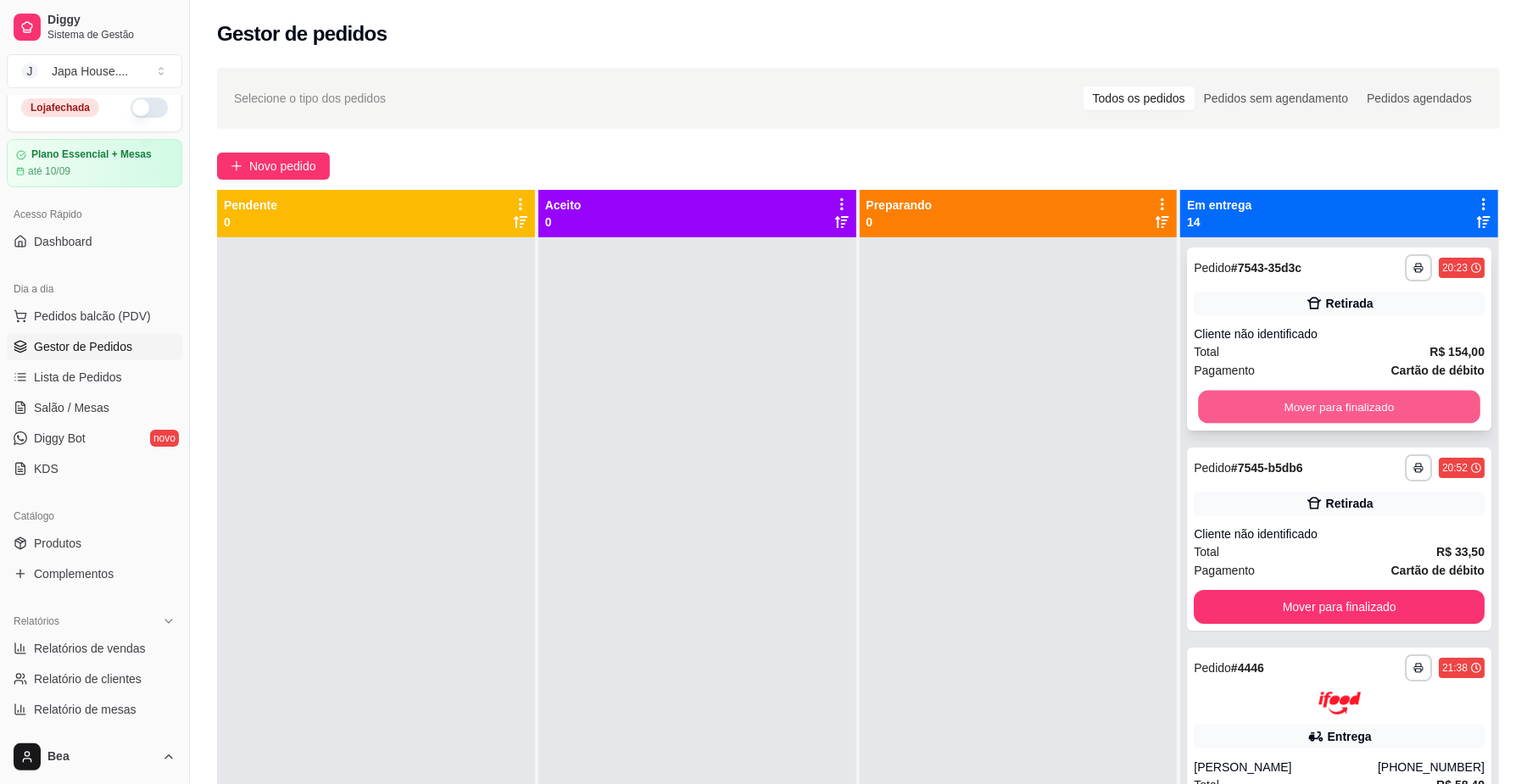
click at [1276, 410] on button "Mover para finalizado" at bounding box center [1338, 407] width 281 height 33
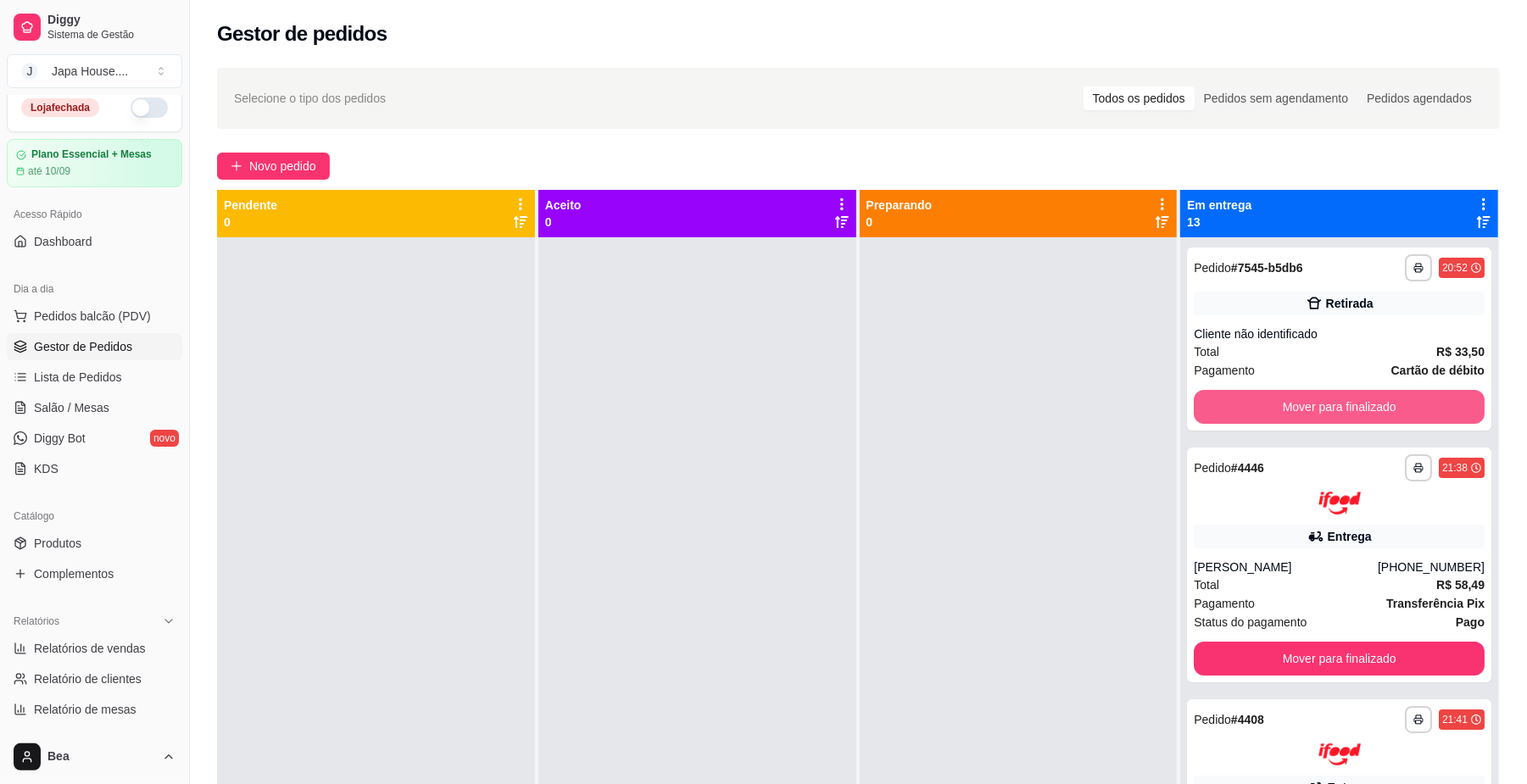
click at [1276, 410] on button "Mover para finalizado" at bounding box center [1339, 407] width 291 height 34
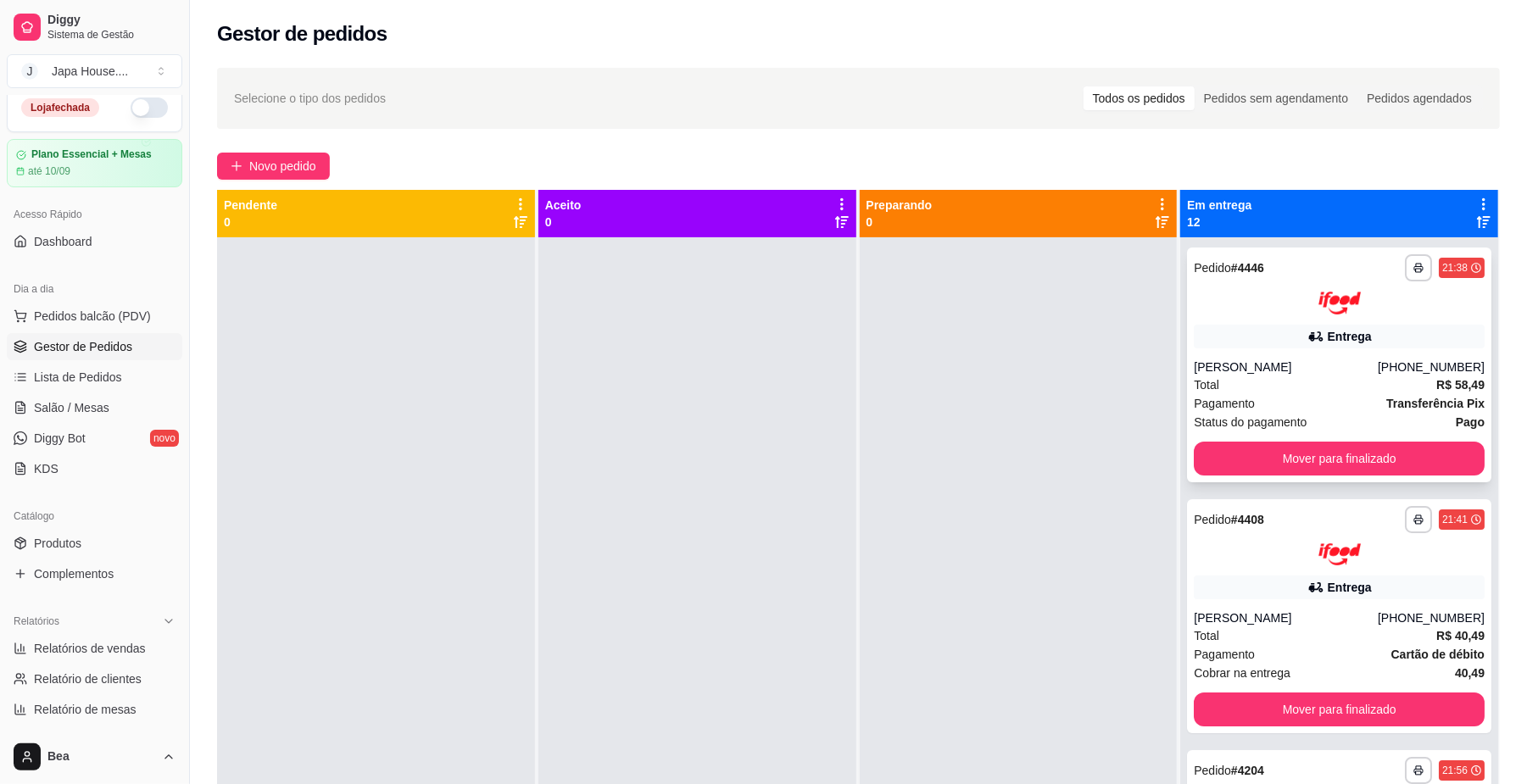
click at [1353, 455] on button "Mover para finalizado" at bounding box center [1339, 459] width 291 height 34
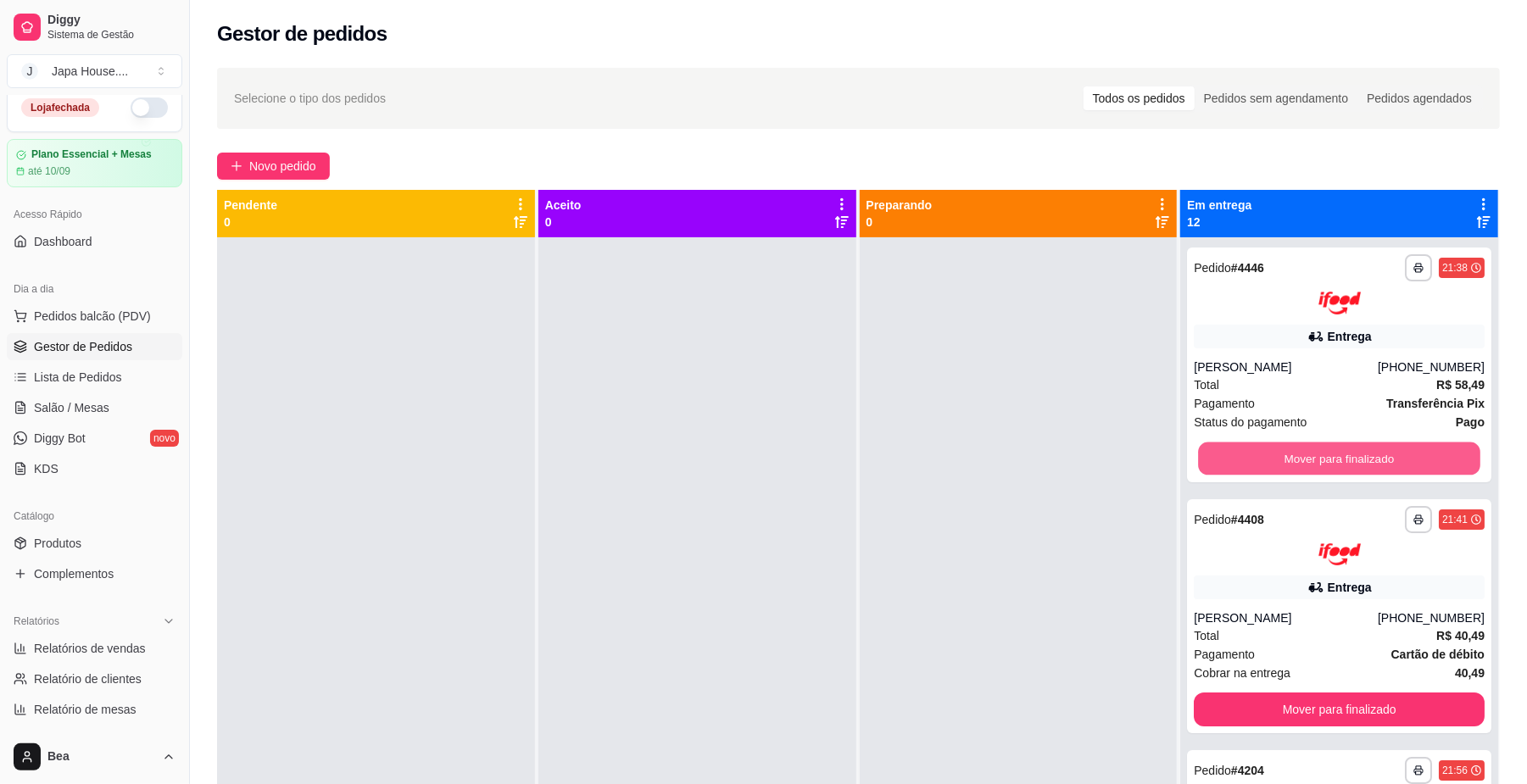
click at [1353, 455] on button "Mover para finalizado" at bounding box center [1338, 458] width 281 height 33
click at [1353, 455] on button "Mover para finalizado" at bounding box center [1339, 459] width 291 height 34
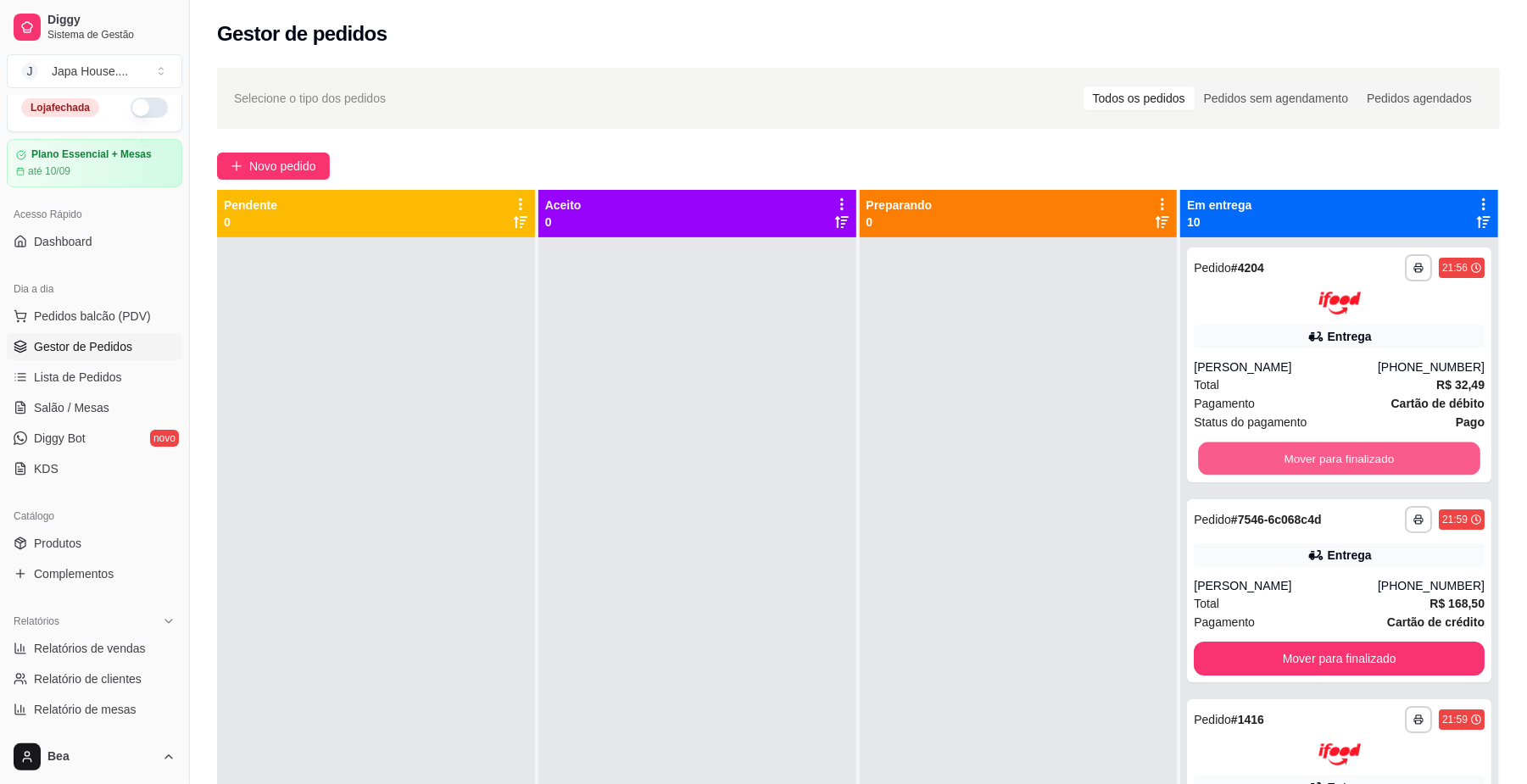
click at [1353, 455] on button "Mover para finalizado" at bounding box center [1338, 458] width 281 height 33
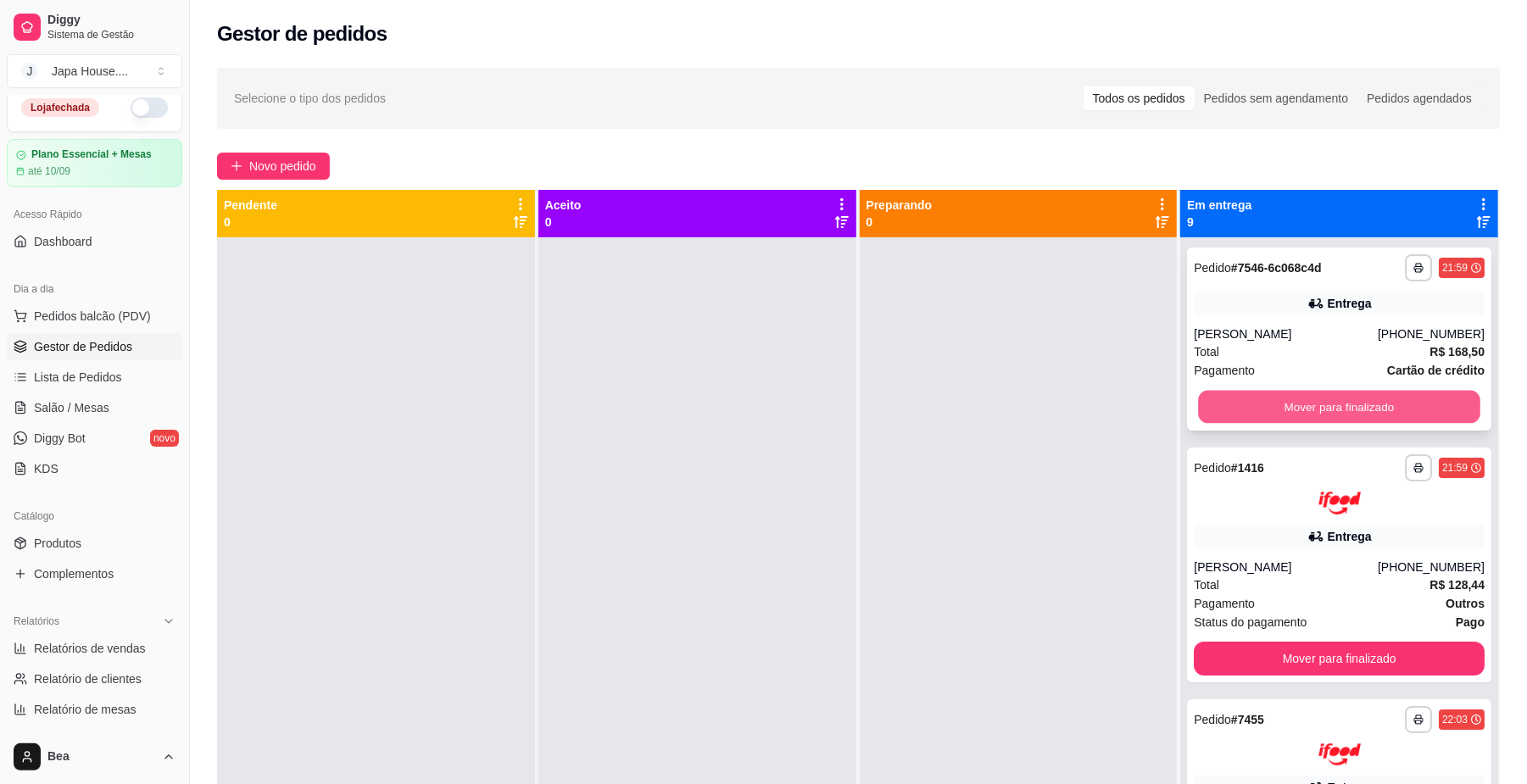
click at [1331, 409] on button "Mover para finalizado" at bounding box center [1338, 407] width 281 height 33
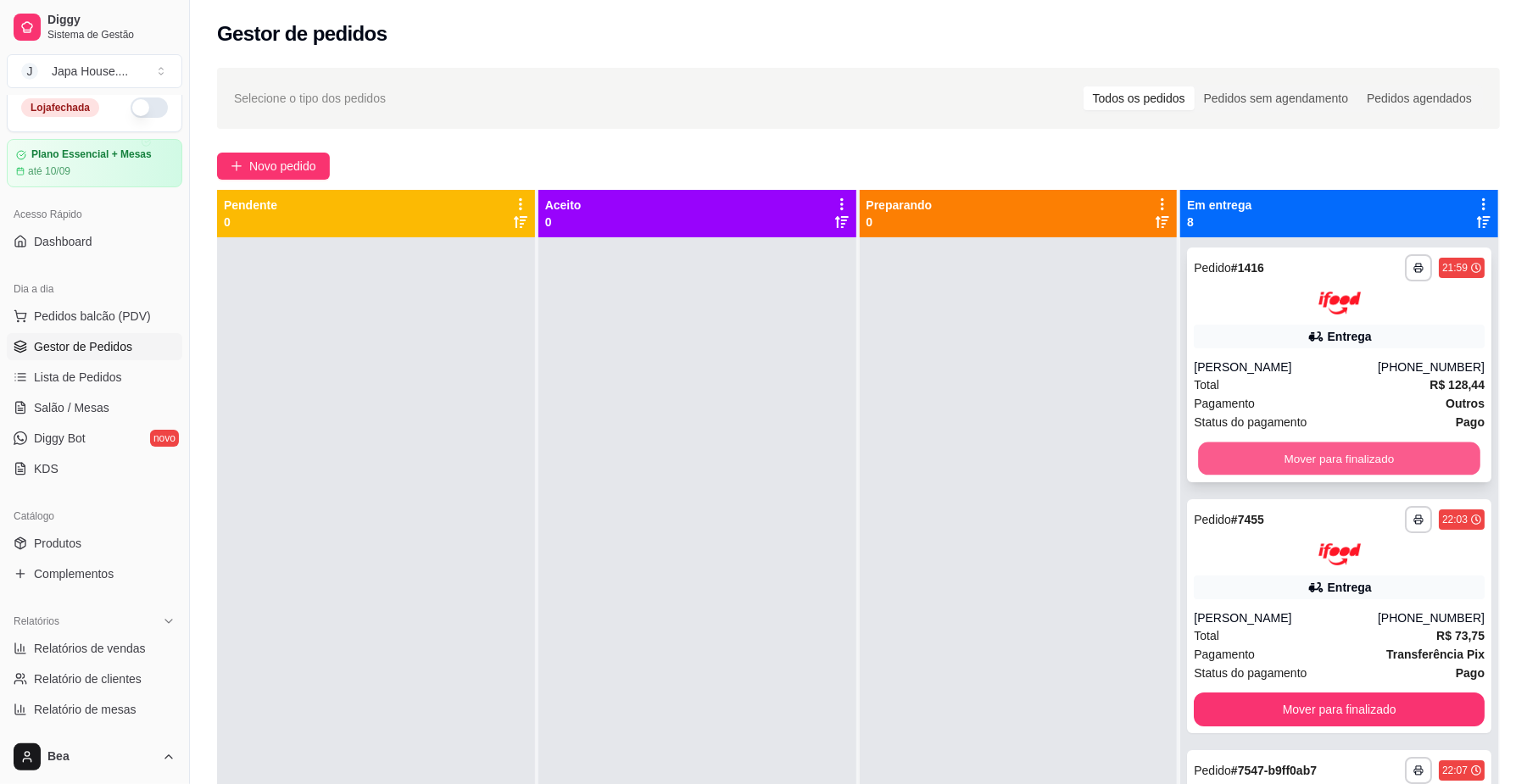
click at [1344, 462] on button "Mover para finalizado" at bounding box center [1338, 458] width 281 height 33
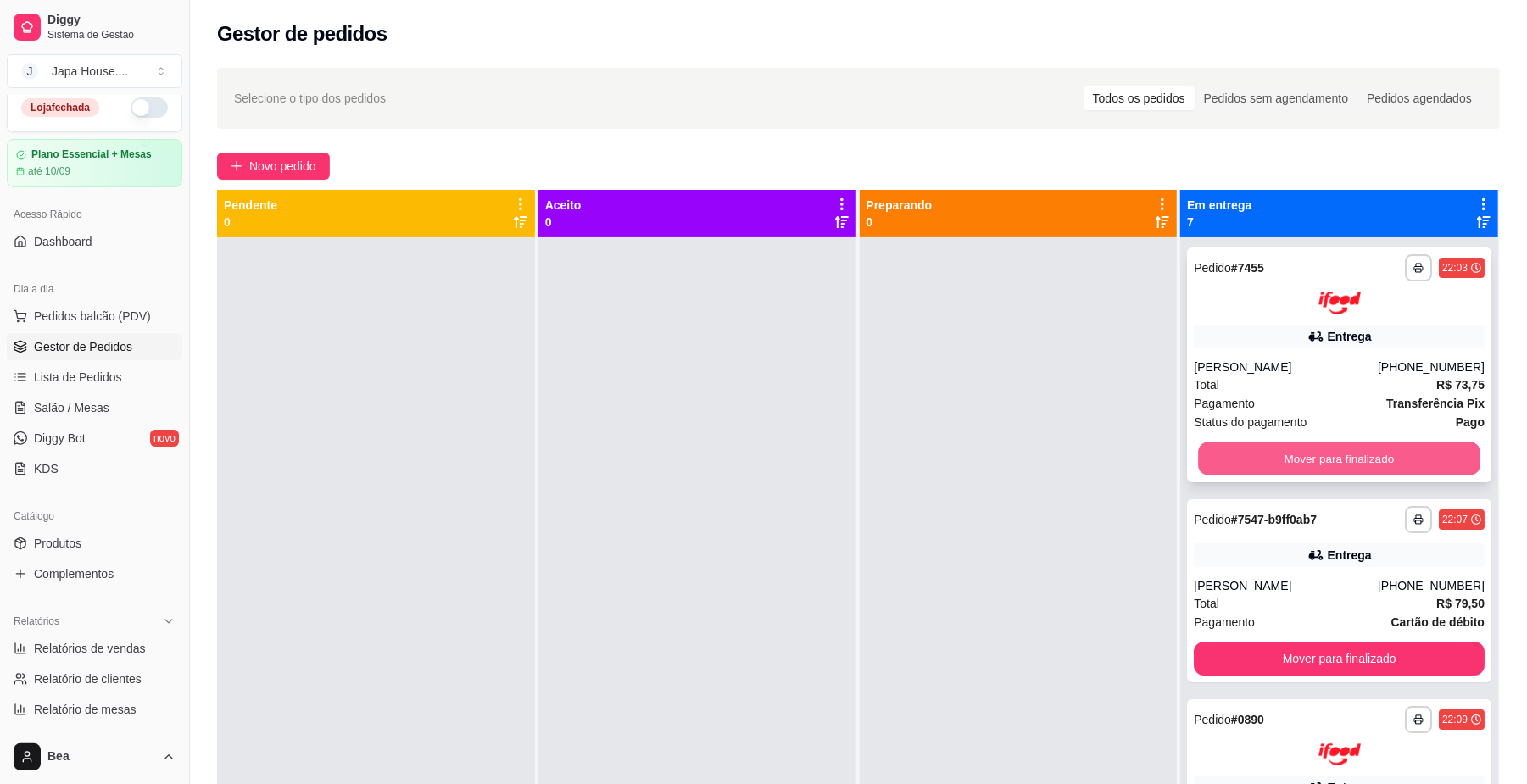
click at [1337, 448] on button "Mover para finalizado" at bounding box center [1338, 458] width 281 height 33
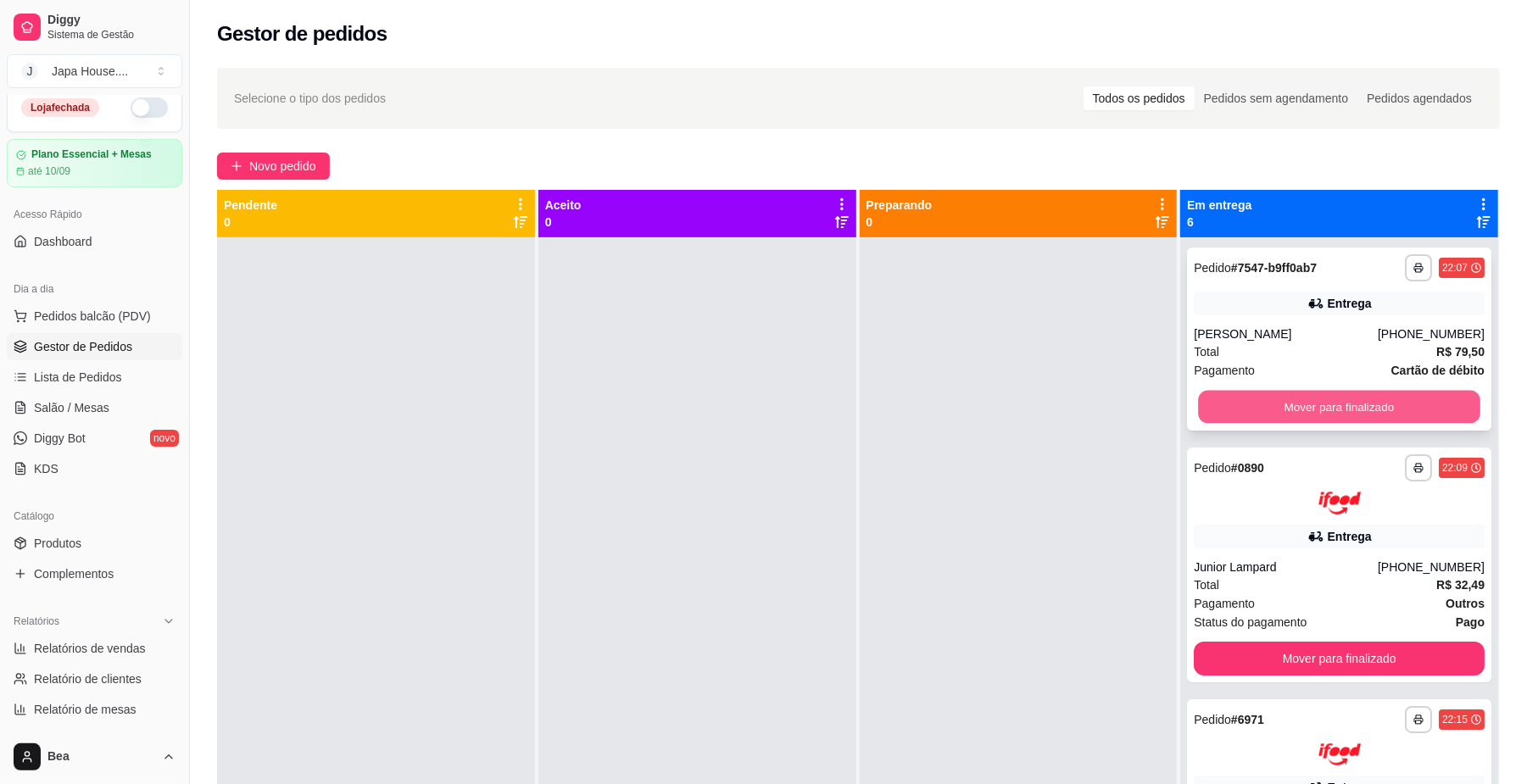
click at [1340, 398] on button "Mover para finalizado" at bounding box center [1338, 407] width 281 height 33
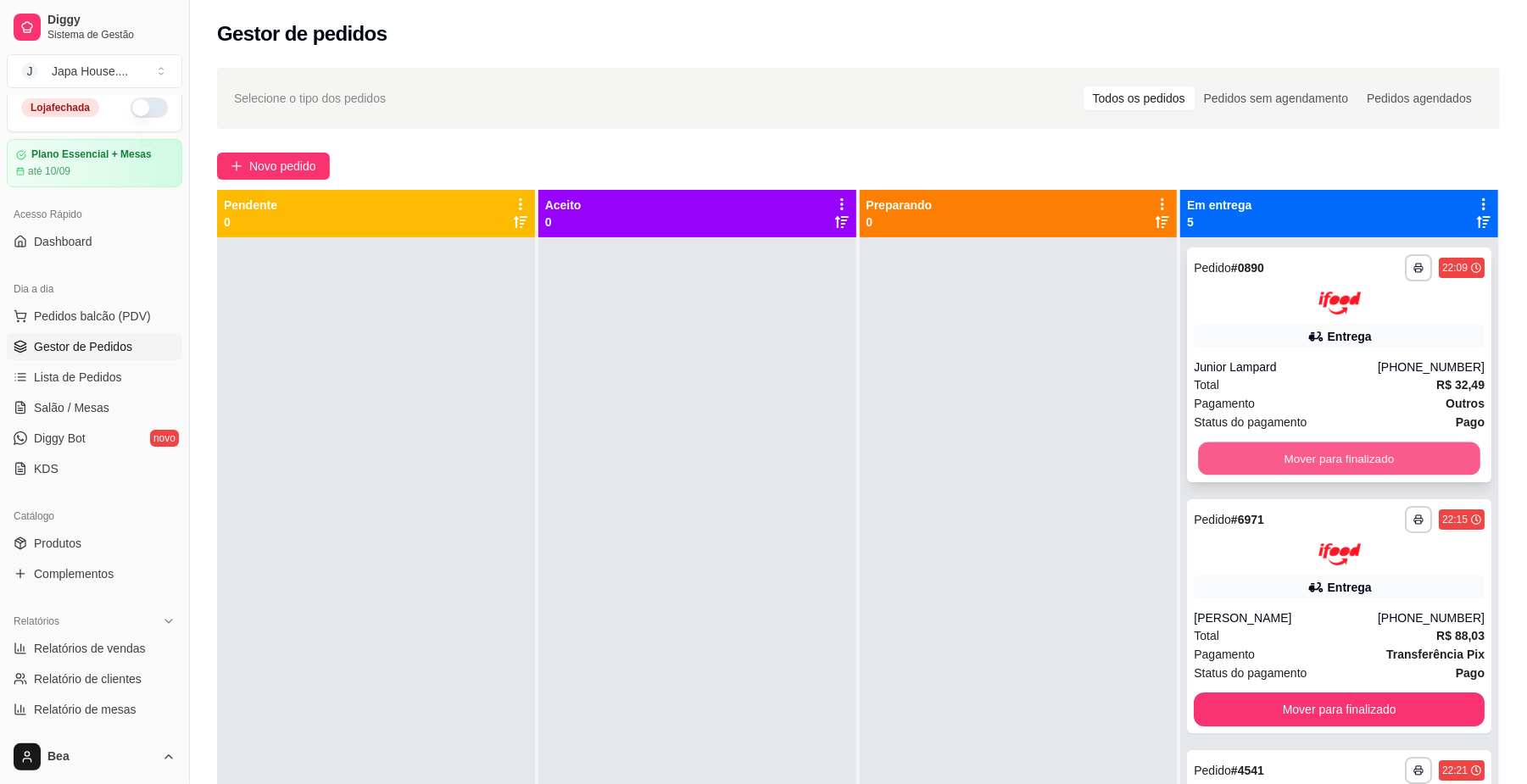
click at [1347, 456] on button "Mover para finalizado" at bounding box center [1338, 458] width 281 height 33
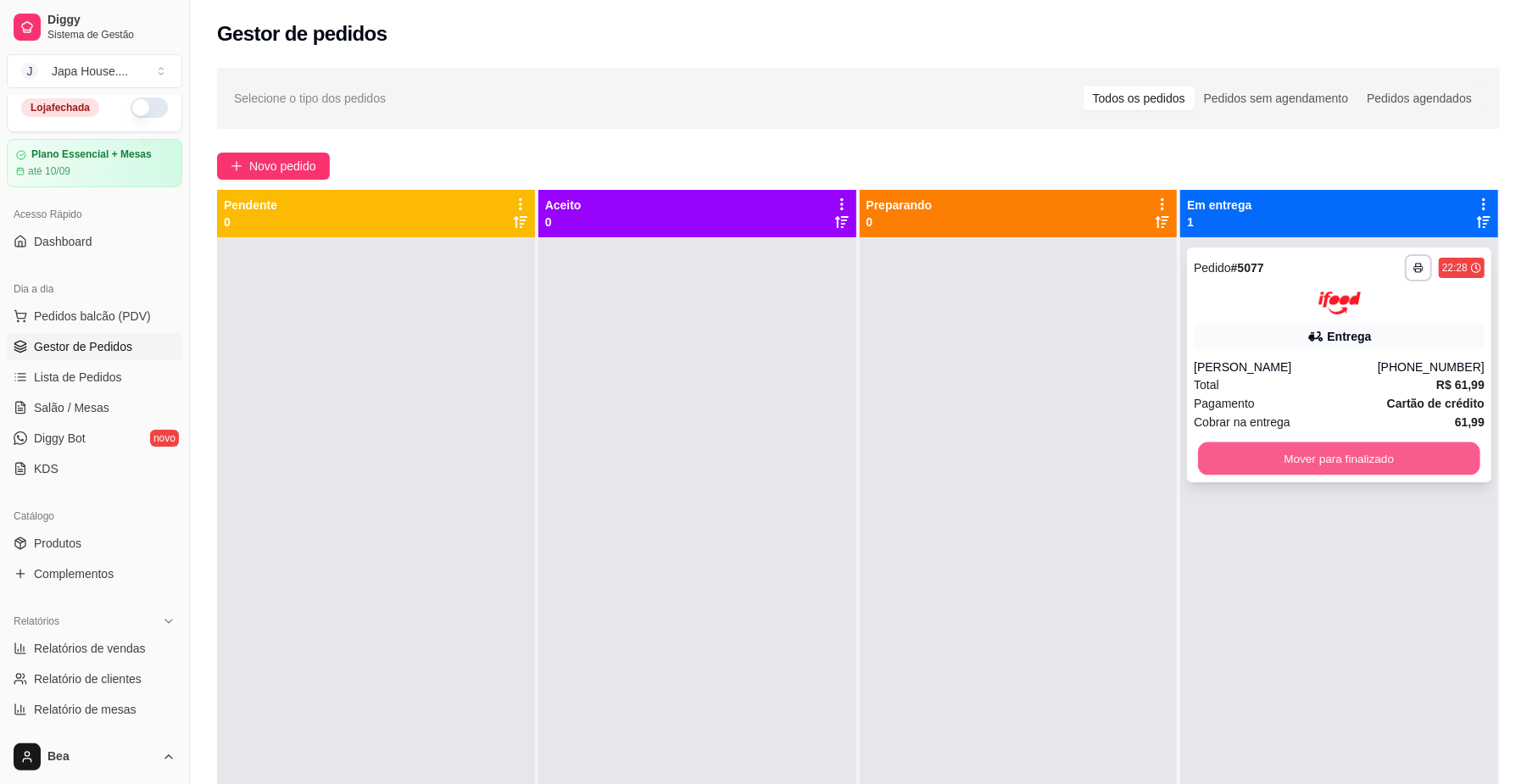
click at [1348, 451] on button "Mover para finalizado" at bounding box center [1338, 458] width 281 height 33
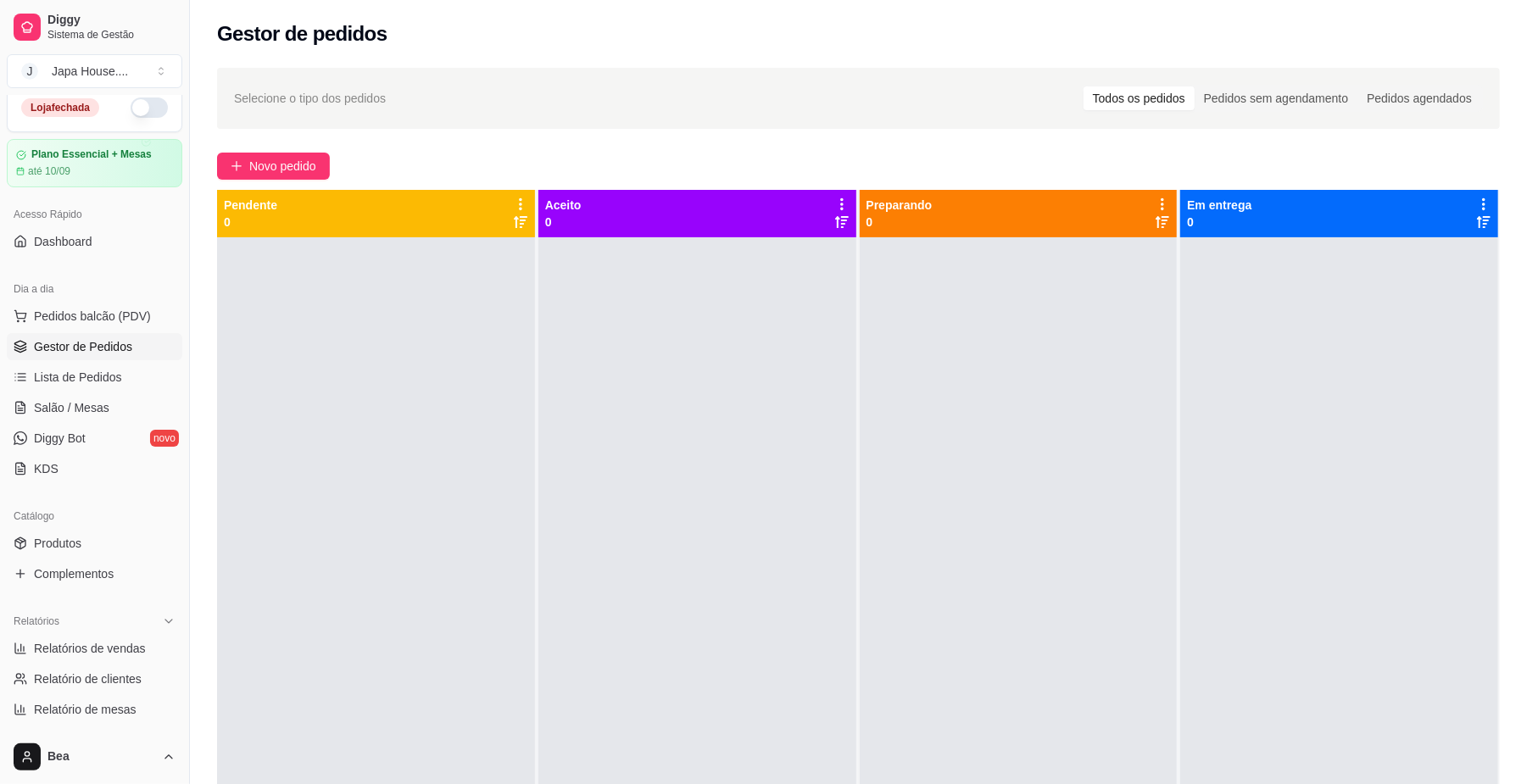
scroll to position [373, 0]
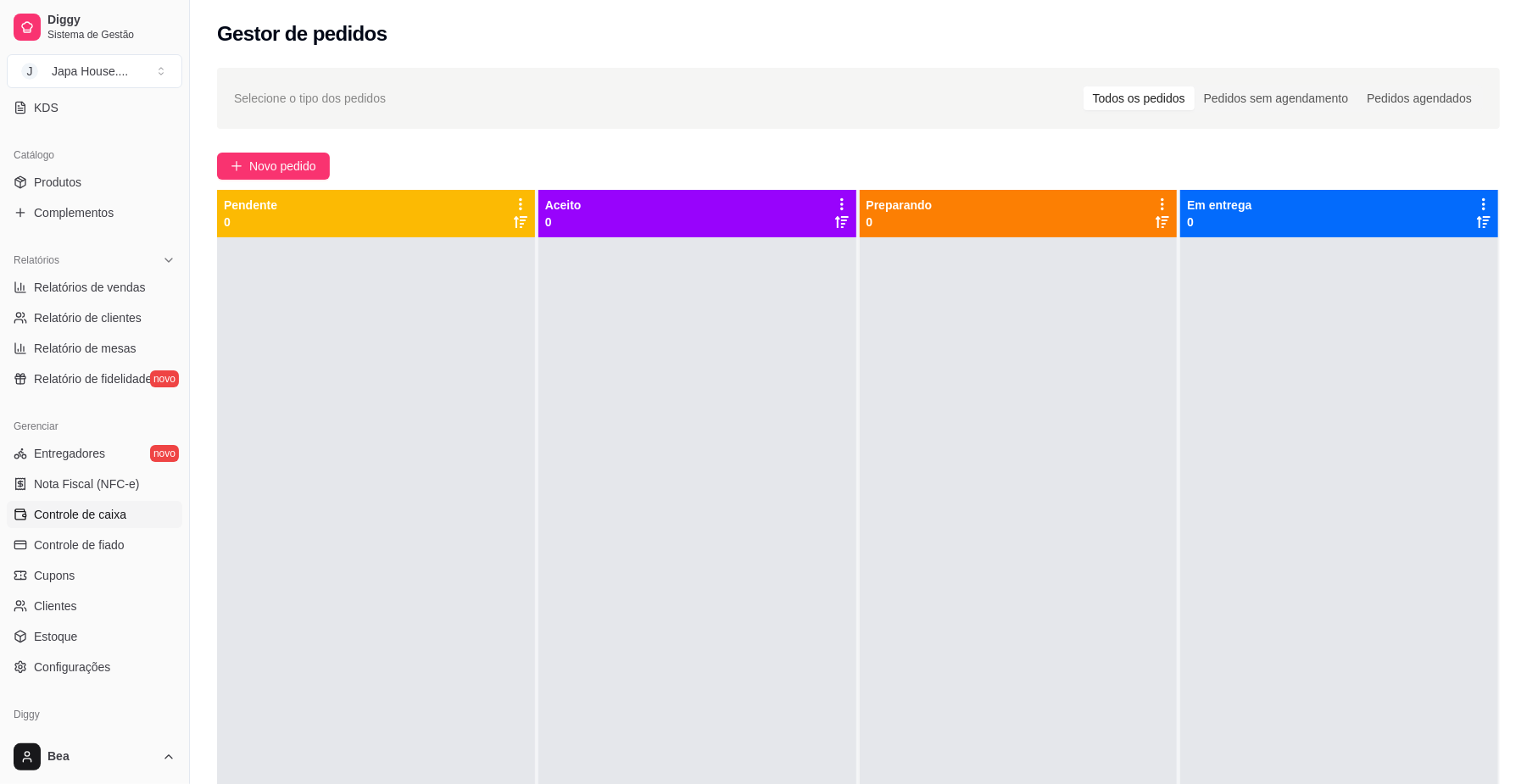
click at [113, 522] on span "Controle de caixa" at bounding box center [79, 514] width 92 height 17
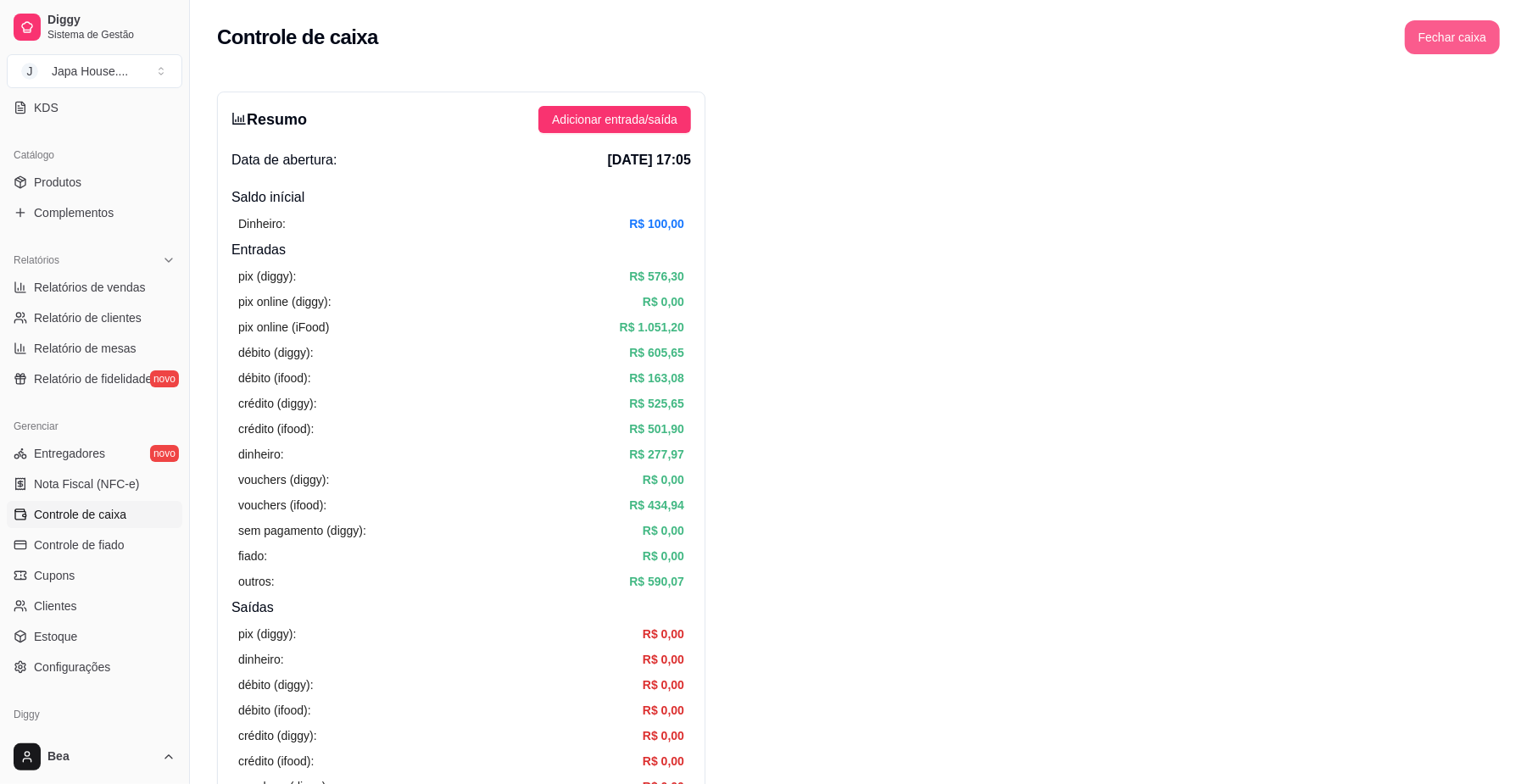
click at [1468, 41] on button "Fechar caixa" at bounding box center [1452, 38] width 95 height 34
click at [1502, 142] on span "Sim" at bounding box center [1499, 151] width 21 height 19
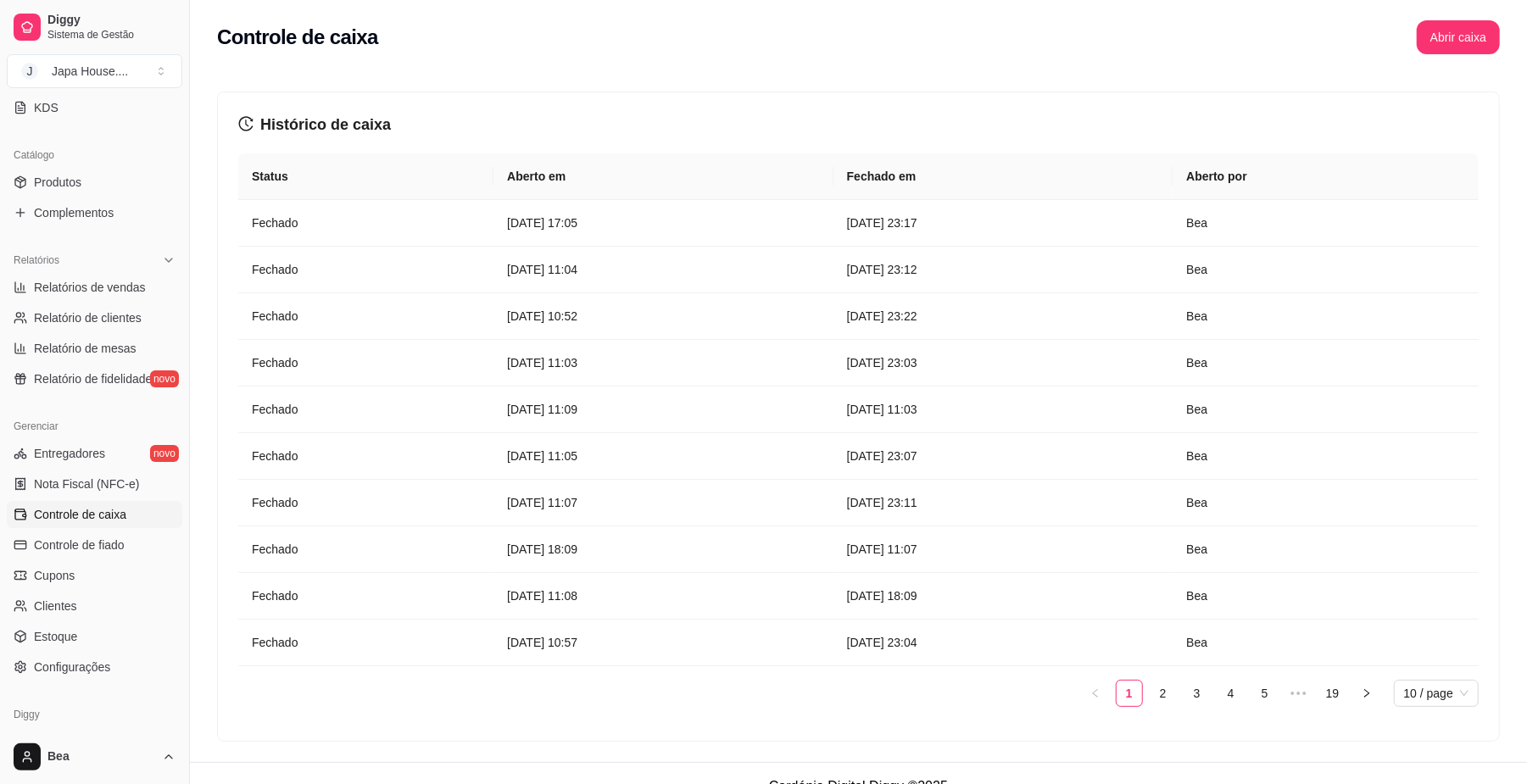
scroll to position [30, 0]
